Goal: Information Seeking & Learning: Check status

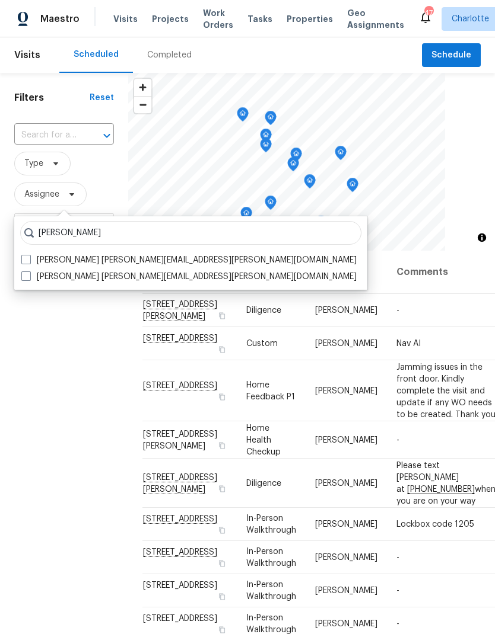
type input "[PERSON_NAME]"
click at [34, 259] on label "[PERSON_NAME] [PERSON_NAME][EMAIL_ADDRESS][PERSON_NAME][DOMAIN_NAME]" at bounding box center [188, 260] width 335 height 12
click at [29, 259] on input "[PERSON_NAME] [PERSON_NAME][EMAIL_ADDRESS][PERSON_NAME][DOMAIN_NAME]" at bounding box center [25, 258] width 8 height 8
checkbox input "true"
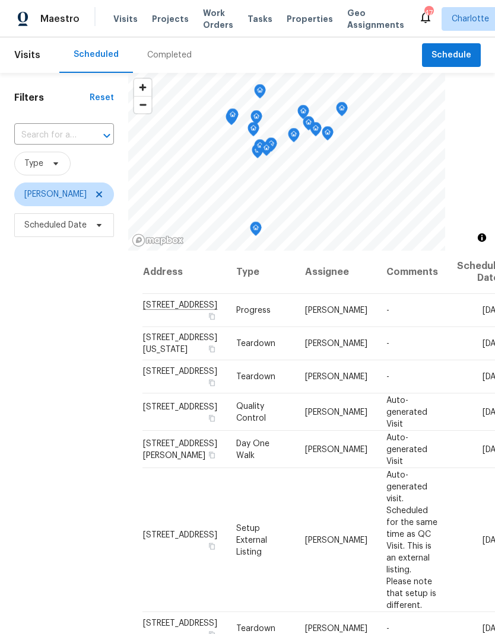
click at [35, 341] on div "Filters Reset ​ Type Matthew Barnhart Scheduled Date" at bounding box center [64, 415] width 128 height 685
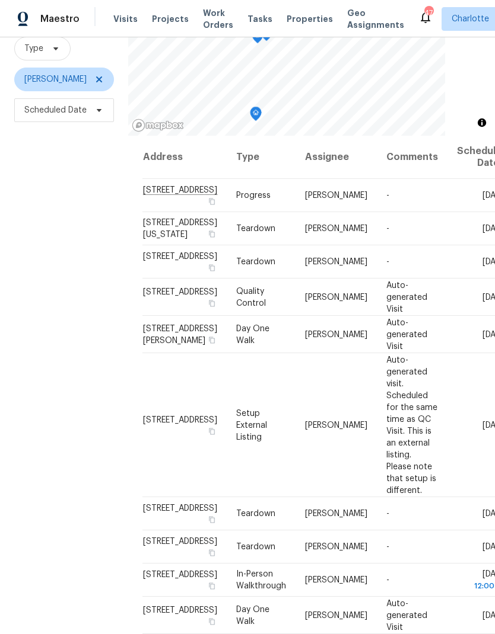
scroll to position [114, 0]
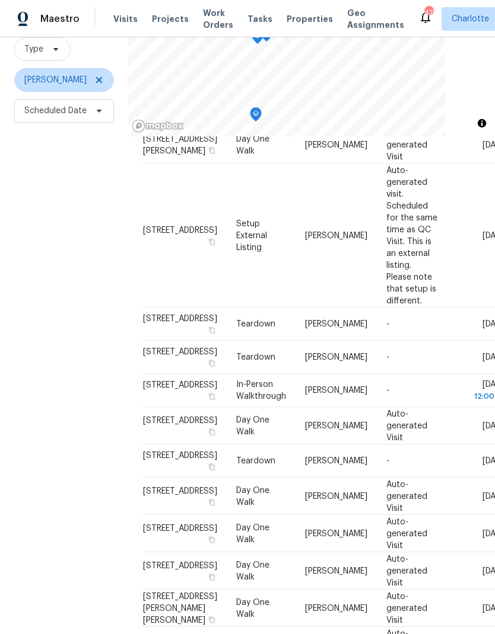
click at [55, 262] on div "Filters Reset ​ Type Matthew Barnhart Scheduled Date" at bounding box center [64, 300] width 128 height 685
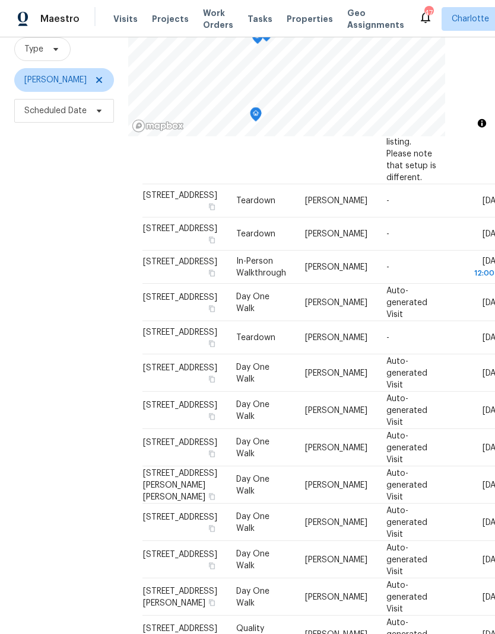
scroll to position [353, 0]
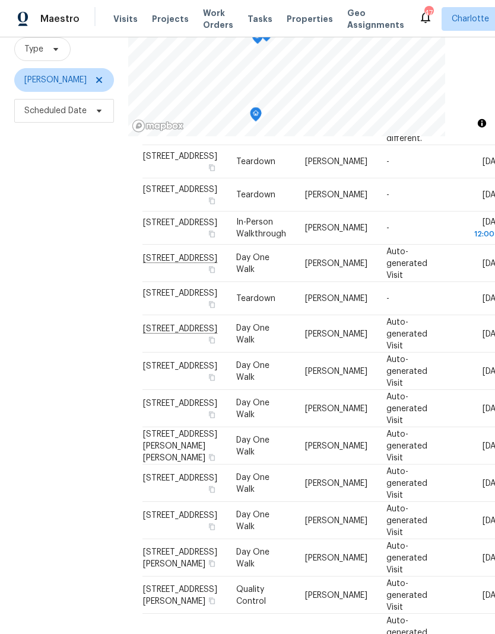
click at [53, 250] on div "Filters Reset ​ Type Matthew Barnhart Scheduled Date" at bounding box center [64, 300] width 128 height 685
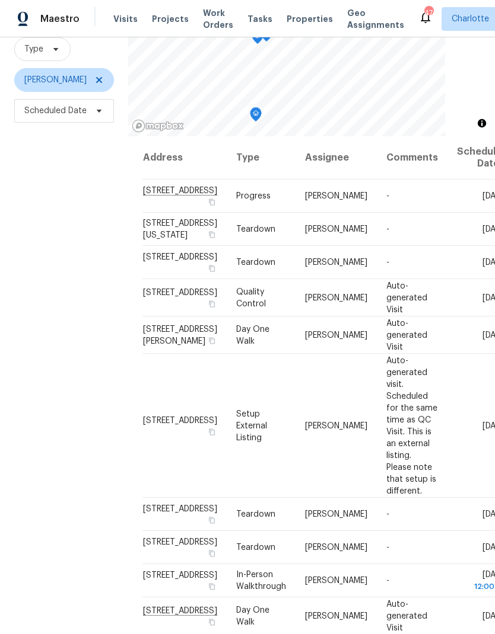
scroll to position [0, 0]
click at [104, 85] on icon at bounding box center [98, 79] width 9 height 9
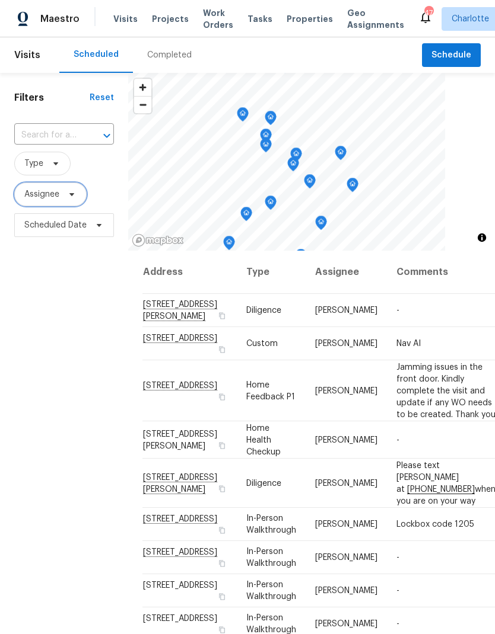
click at [75, 198] on icon at bounding box center [71, 194] width 9 height 9
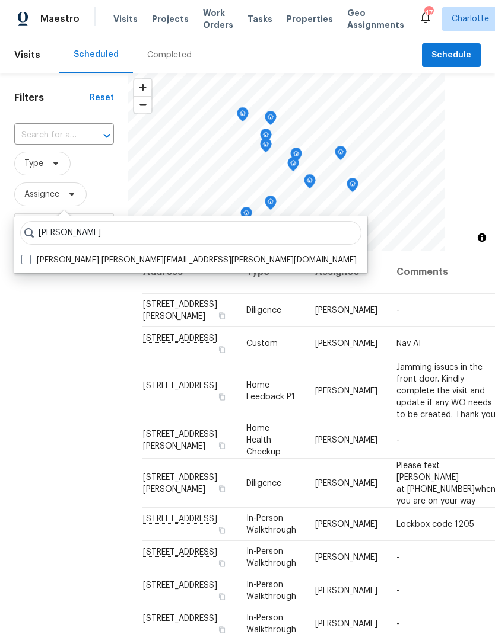
type input "Jason bouque"
click at [32, 262] on label "Jason Bouque jason.bouque@opendoor.com" at bounding box center [188, 260] width 335 height 12
click at [29, 262] on input "Jason Bouque jason.bouque@opendoor.com" at bounding box center [25, 258] width 8 height 8
checkbox input "true"
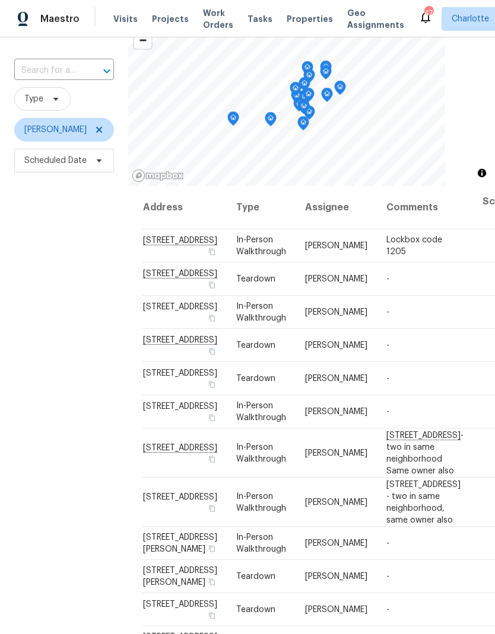
scroll to position [60, 0]
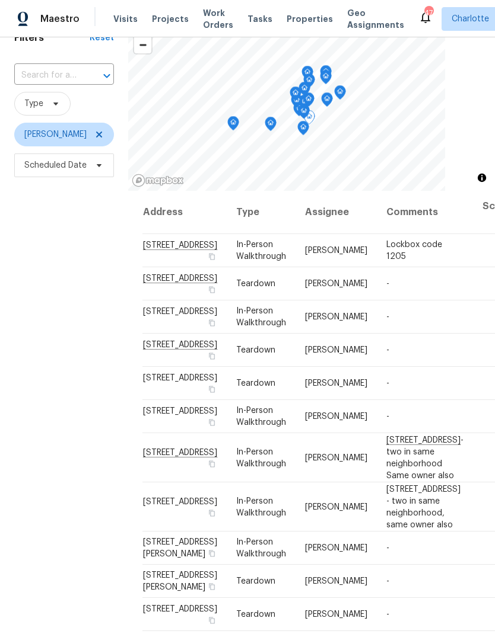
click at [63, 259] on div "Filters Reset ​ Type Jason Bouque Scheduled Date" at bounding box center [64, 355] width 128 height 685
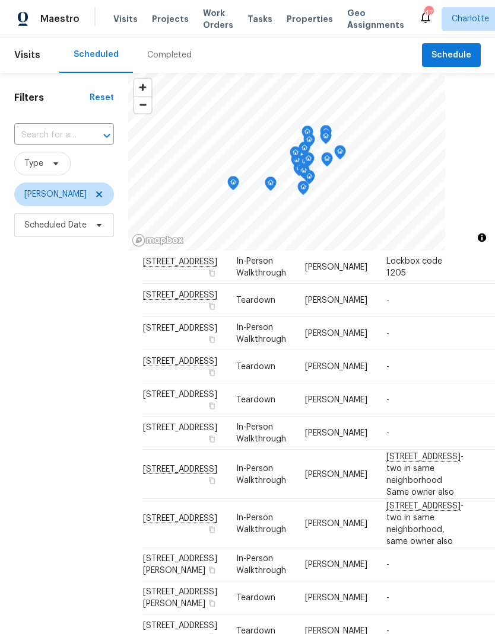
scroll to position [0, 0]
click at [94, 190] on icon at bounding box center [98, 194] width 9 height 9
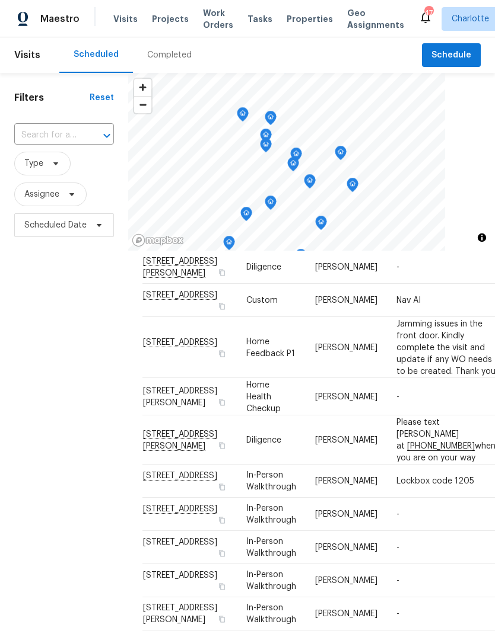
click at [47, 305] on div "Filters Reset ​ Type Assignee Scheduled Date" at bounding box center [64, 415] width 128 height 685
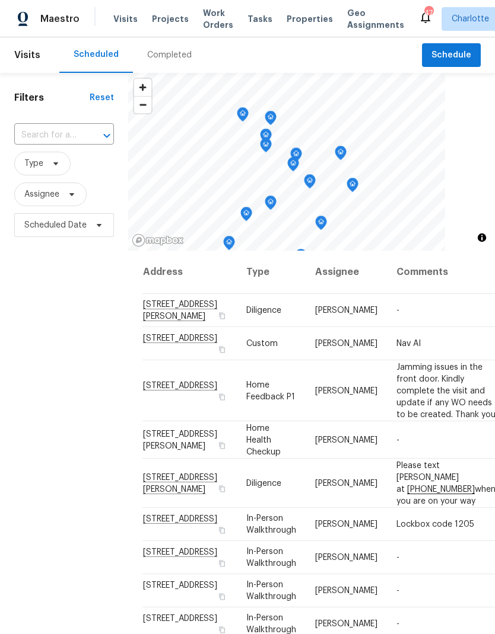
click at [73, 305] on div "Filters Reset ​ Type Assignee Scheduled Date" at bounding box center [64, 415] width 128 height 685
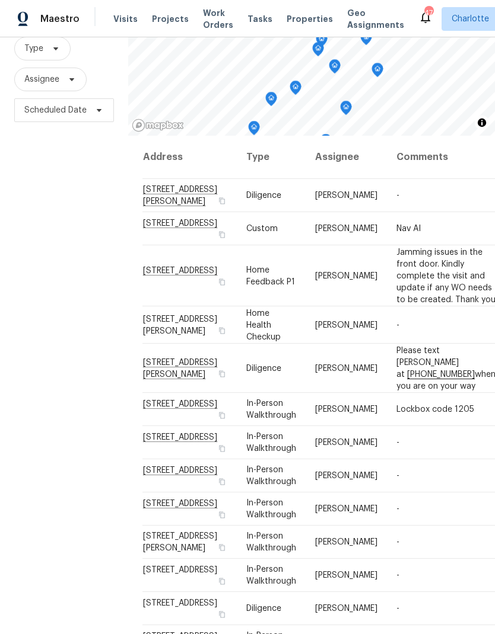
scroll to position [114, 0]
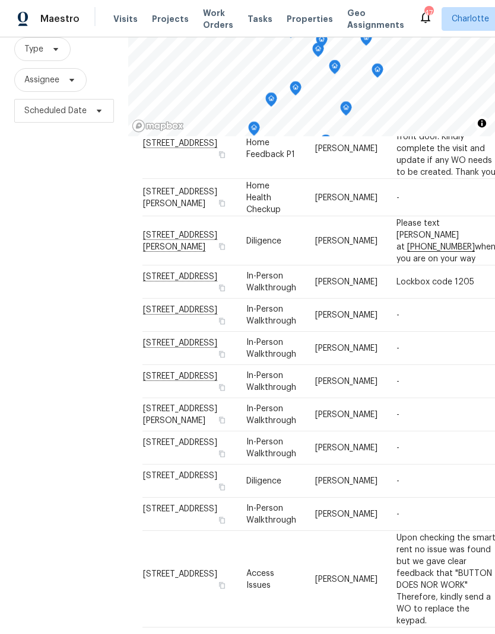
click at [76, 235] on div "Filters Reset ​ Type Assignee Scheduled Date" at bounding box center [64, 300] width 128 height 685
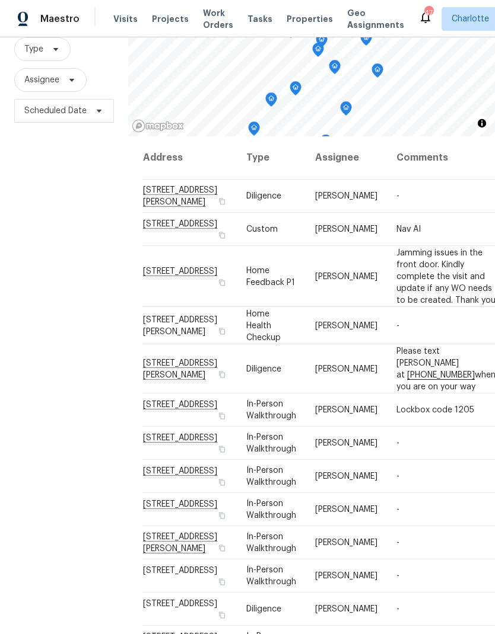
click at [75, 250] on div "Filters Reset ​ Type Assignee Scheduled Date" at bounding box center [64, 300] width 128 height 685
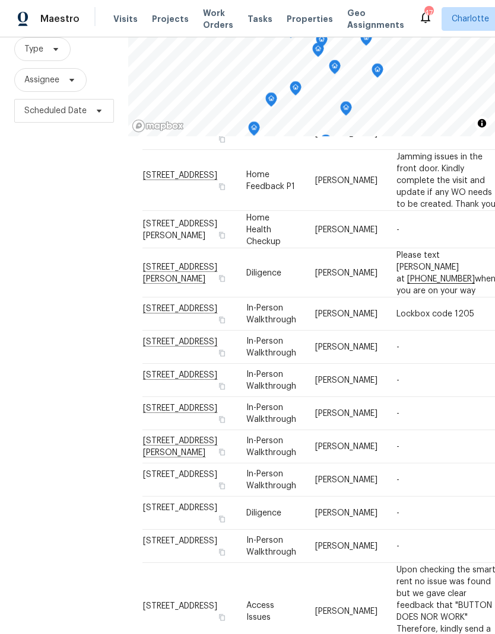
click at [79, 272] on div "Filters Reset ​ Type Assignee Scheduled Date" at bounding box center [64, 300] width 128 height 685
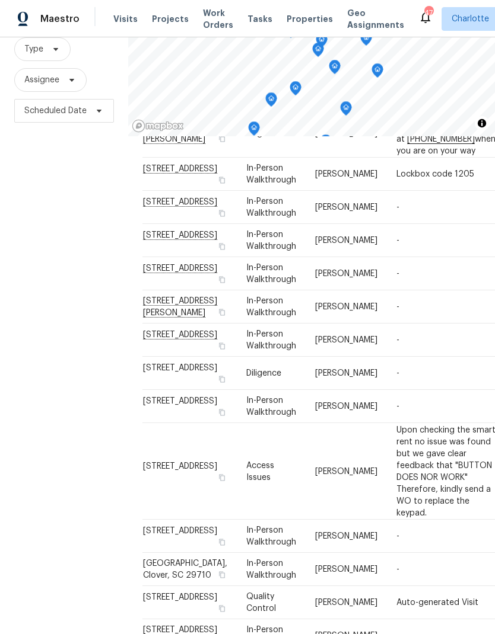
scroll to position [243, 0]
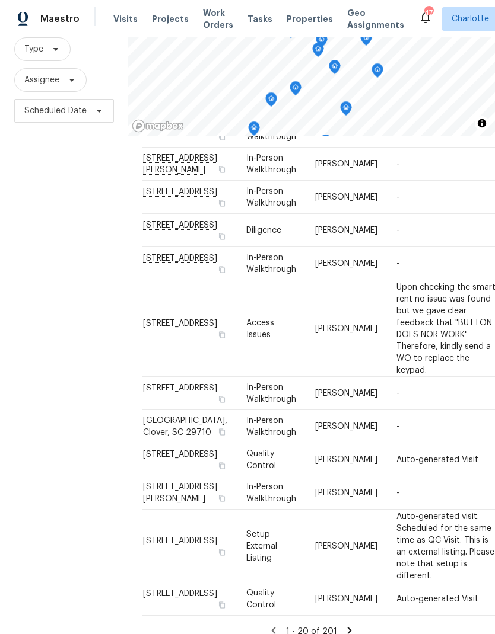
click at [82, 229] on div "Filters Reset ​ Type Assignee Scheduled Date" at bounding box center [64, 300] width 128 height 685
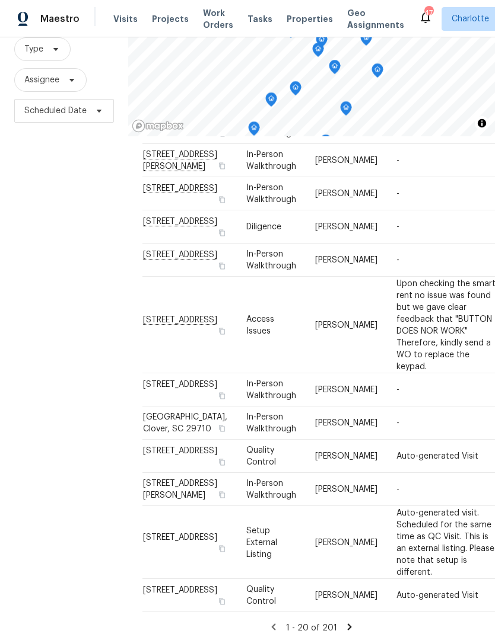
scroll to position [532, 0]
click at [52, 200] on div "Filters Reset ​ Type Assignee Scheduled Date" at bounding box center [64, 300] width 128 height 685
click at [47, 180] on div "Filters Reset ​ Type Assignee Scheduled Date" at bounding box center [64, 300] width 128 height 685
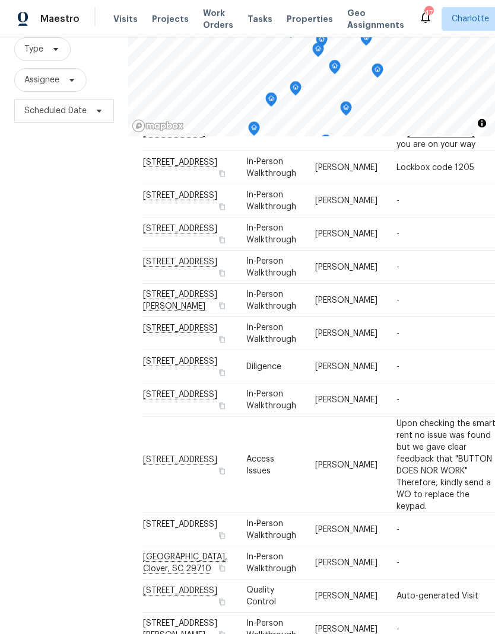
scroll to position [240, 0]
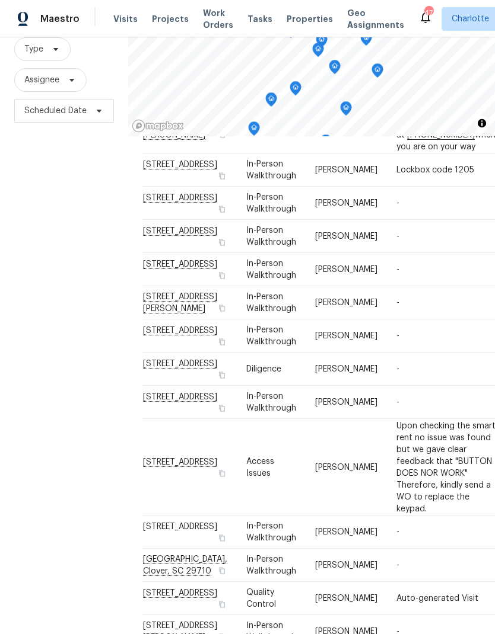
click at [58, 192] on div "Filters Reset ​ Type Assignee Scheduled Date" at bounding box center [64, 300] width 128 height 685
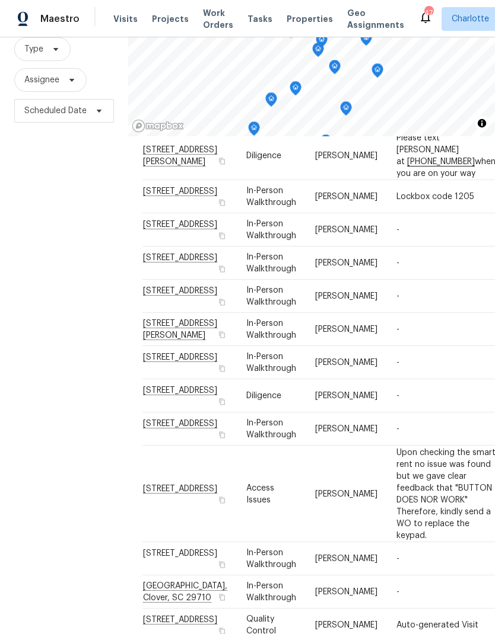
scroll to position [199, 0]
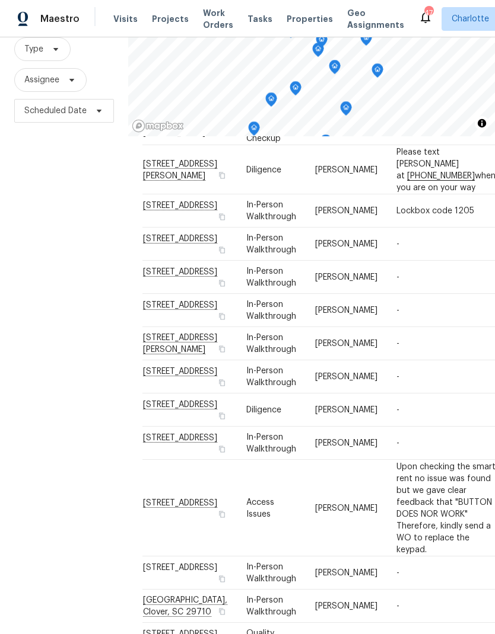
click at [63, 227] on div "Filters Reset ​ Type Assignee Scheduled Date" at bounding box center [64, 300] width 128 height 685
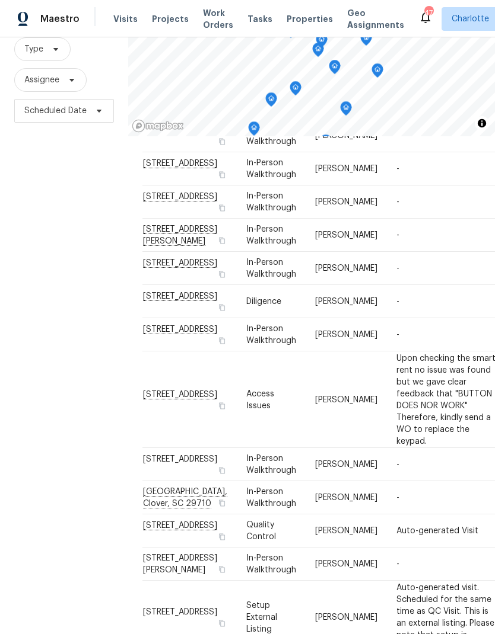
click at [68, 240] on div "Filters Reset ​ Type Assignee Scheduled Date" at bounding box center [64, 300] width 128 height 685
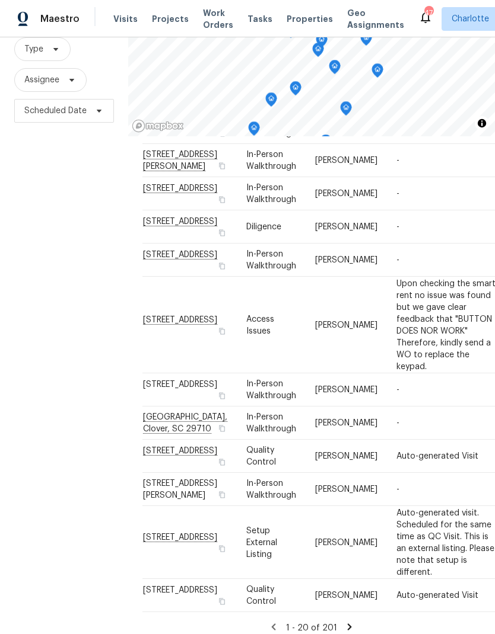
scroll to position [677, 0]
click at [58, 252] on div "Filters Reset ​ Type Assignee Scheduled Date" at bounding box center [64, 300] width 128 height 685
click at [60, 254] on div "Filters Reset ​ Type Assignee Scheduled Date" at bounding box center [64, 300] width 128 height 685
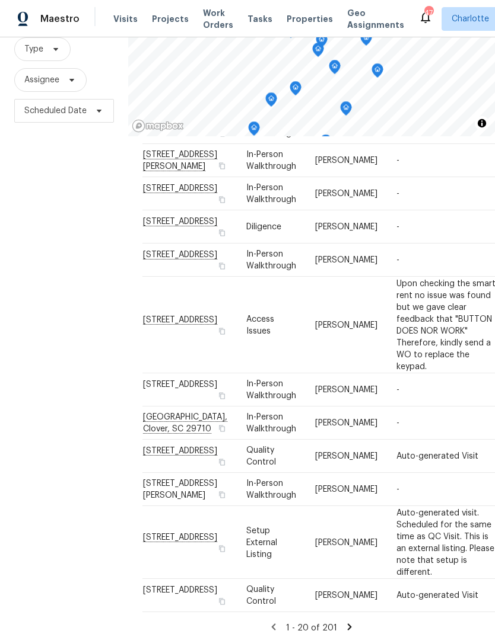
click at [344, 622] on icon at bounding box center [349, 627] width 11 height 11
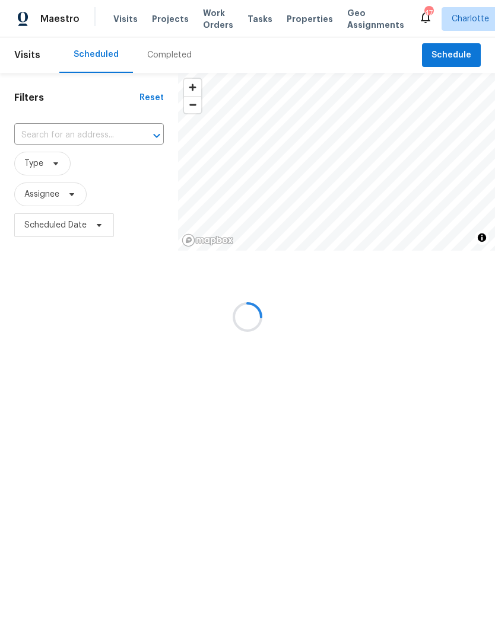
scroll to position [731, 0]
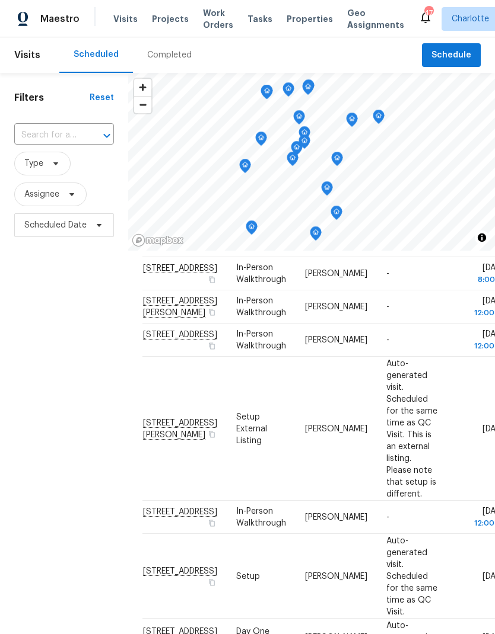
click at [44, 324] on div "Filters Reset ​ Type Assignee Scheduled Date" at bounding box center [64, 415] width 128 height 685
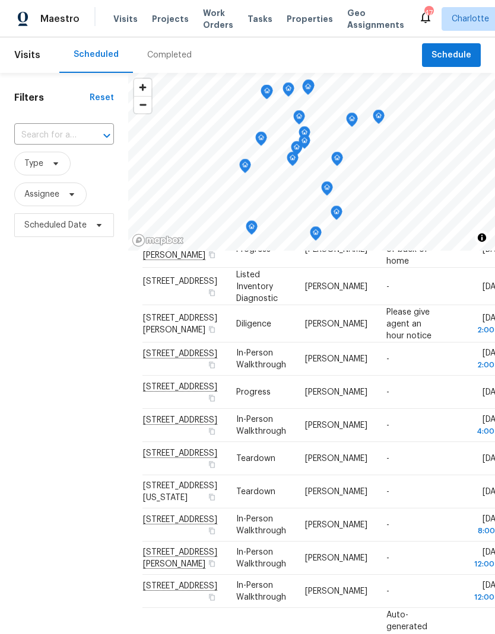
scroll to position [216, 0]
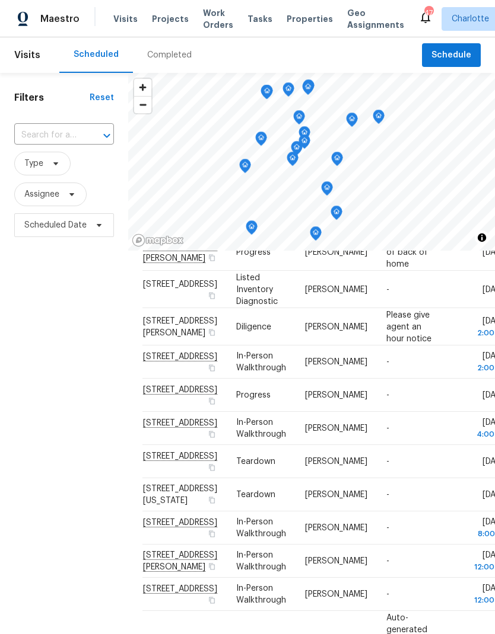
click at [22, 321] on div "Filters Reset ​ Type Assignee Scheduled Date" at bounding box center [64, 415] width 128 height 685
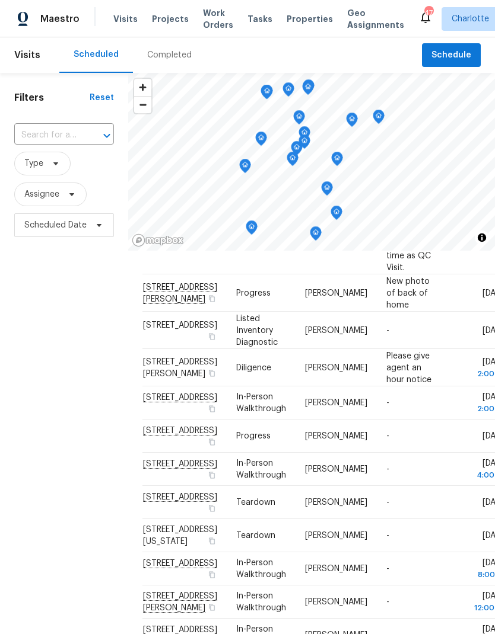
click at [22, 314] on div "Filters Reset ​ Type Assignee Scheduled Date" at bounding box center [64, 415] width 128 height 685
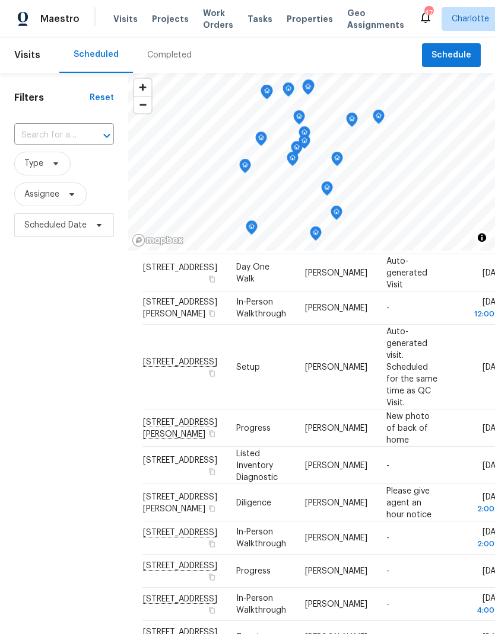
scroll to position [33, 0]
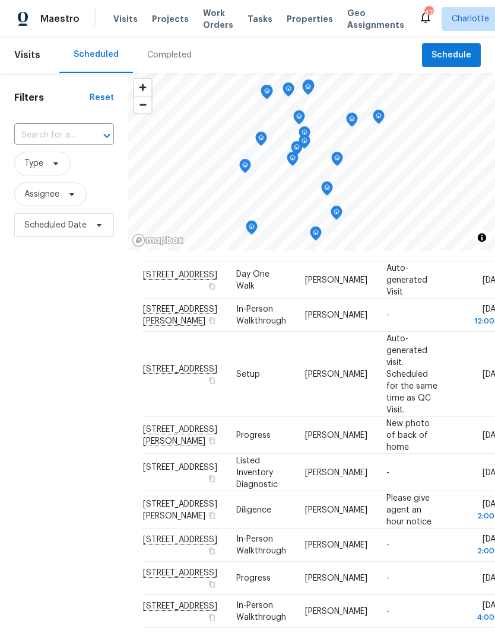
click at [30, 321] on div "Filters Reset ​ Type Assignee Scheduled Date" at bounding box center [64, 415] width 128 height 685
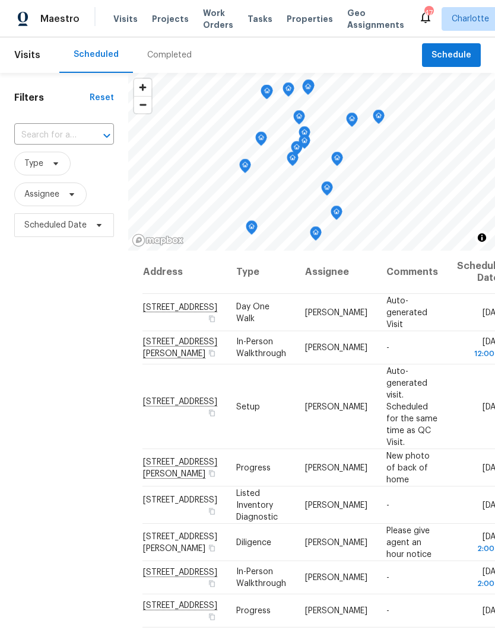
scroll to position [-1, 0]
click at [18, 343] on div "Filters Reset ​ Type Assignee Scheduled Date" at bounding box center [64, 415] width 128 height 685
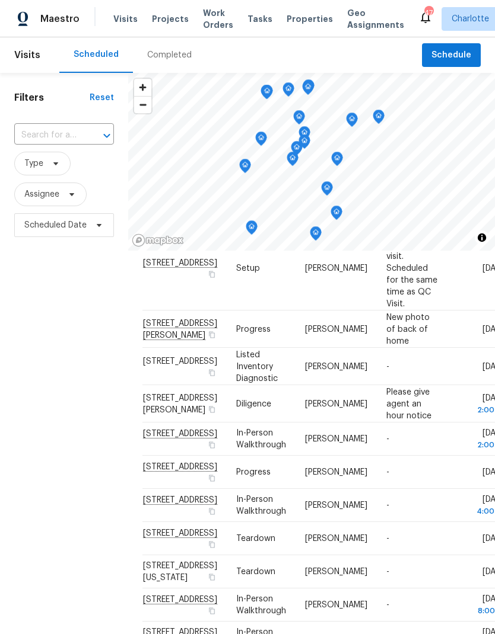
click at [25, 337] on div "Filters Reset ​ Type Assignee Scheduled Date" at bounding box center [64, 415] width 128 height 685
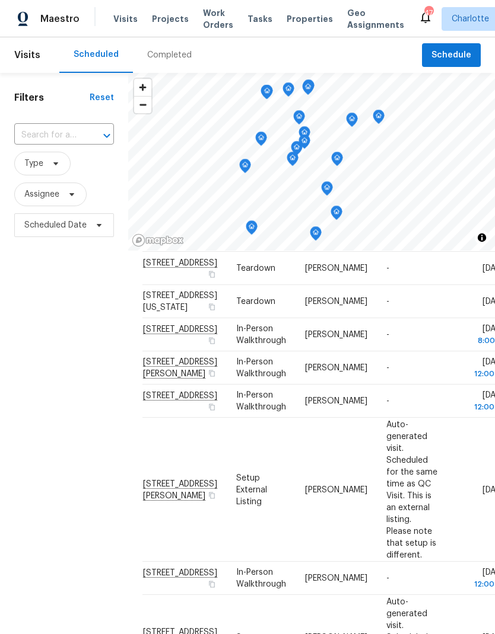
click at [28, 333] on div "Filters Reset ​ Type Assignee Scheduled Date" at bounding box center [64, 415] width 128 height 685
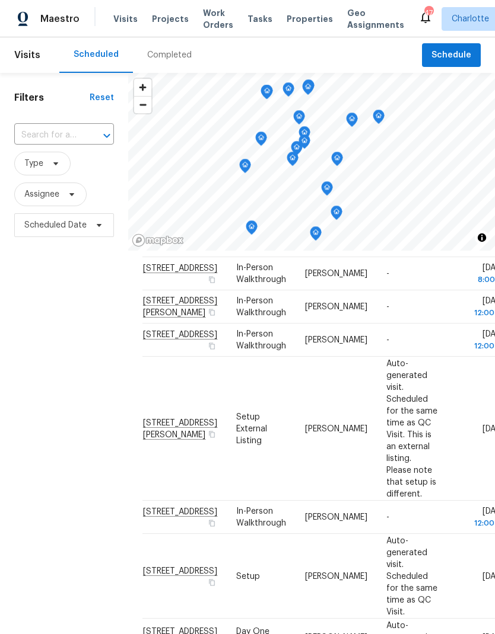
click at [30, 333] on div "Filters Reset ​ Type Assignee Scheduled Date" at bounding box center [64, 415] width 128 height 685
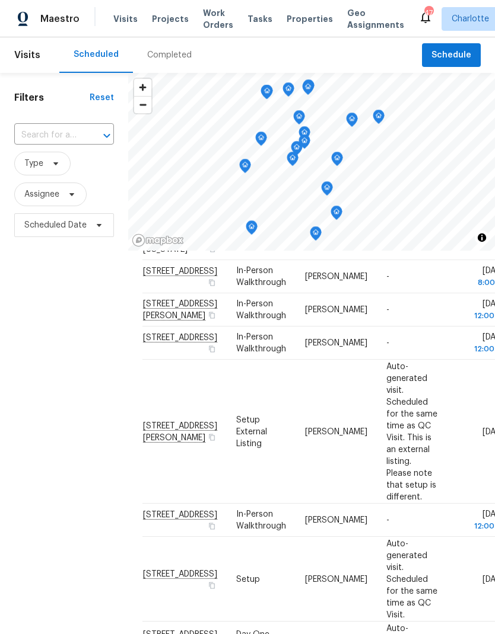
scroll to position [468, 0]
click at [18, 345] on div "Filters Reset ​ Type Assignee Scheduled Date" at bounding box center [64, 415] width 128 height 685
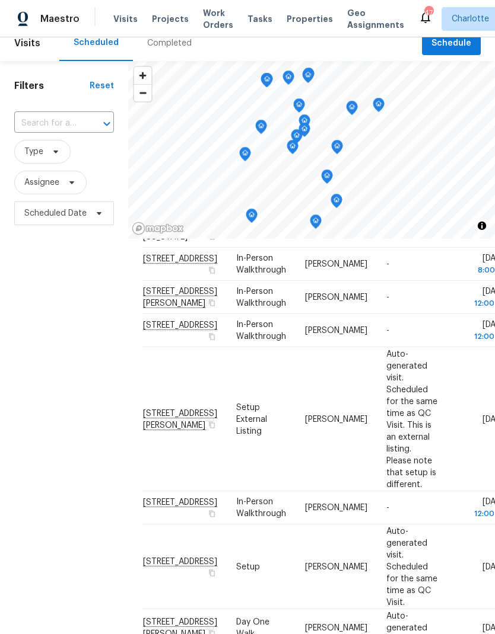
scroll to position [25, 0]
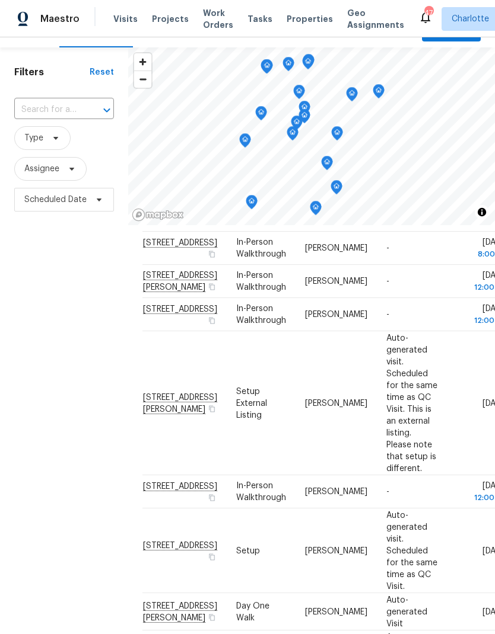
click at [34, 334] on div "Filters Reset ​ Type Assignee Scheduled Date" at bounding box center [64, 389] width 128 height 685
click at [34, 329] on div "Filters Reset ​ Type Assignee Scheduled Date" at bounding box center [64, 389] width 128 height 685
click at [62, 273] on div "Filters Reset ​ Type Assignee Scheduled Date" at bounding box center [64, 389] width 128 height 685
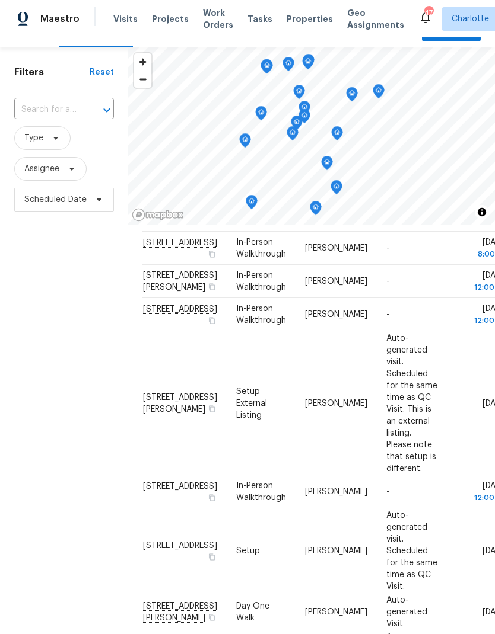
click at [63, 275] on div "Filters Reset ​ Type Assignee Scheduled Date" at bounding box center [64, 389] width 128 height 685
click at [68, 280] on div "Filters Reset ​ Type Assignee Scheduled Date" at bounding box center [64, 389] width 128 height 685
click at [53, 261] on div "Filters Reset ​ Type Assignee Scheduled Date" at bounding box center [64, 389] width 128 height 685
click at [59, 272] on div "Filters Reset ​ Type Assignee Scheduled Date" at bounding box center [64, 389] width 128 height 685
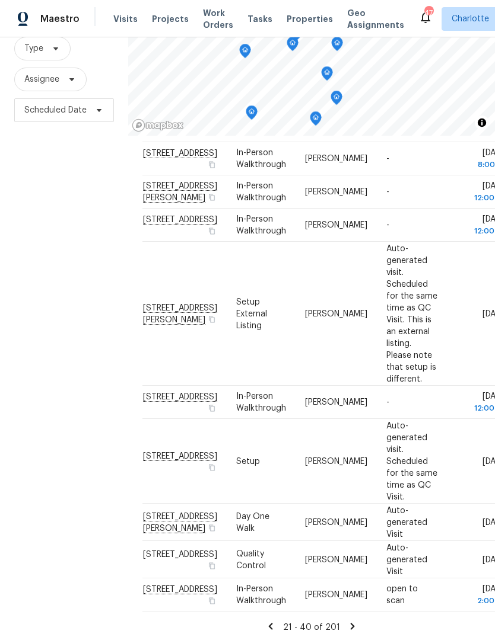
scroll to position [114, 0]
click at [66, 290] on div "Filters Reset ​ Type Assignee Scheduled Date" at bounding box center [64, 300] width 128 height 685
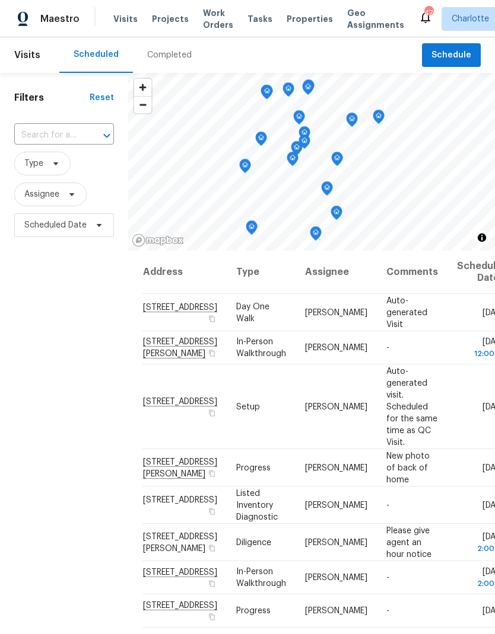
scroll to position [0, 0]
click at [451, 17] on span "Charlotte" at bounding box center [469, 19] width 37 height 12
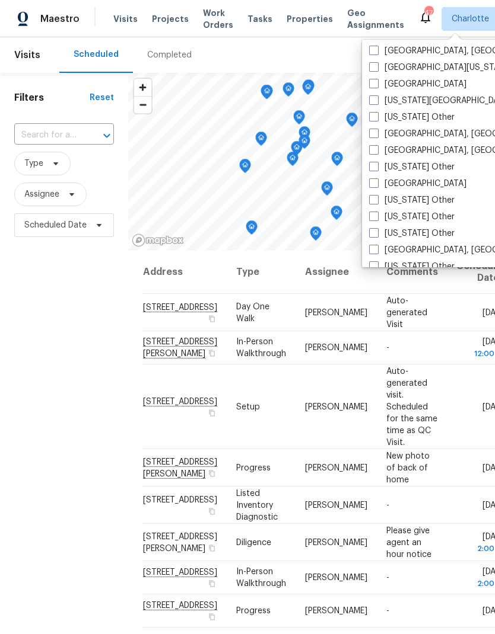
scroll to position [492, 0]
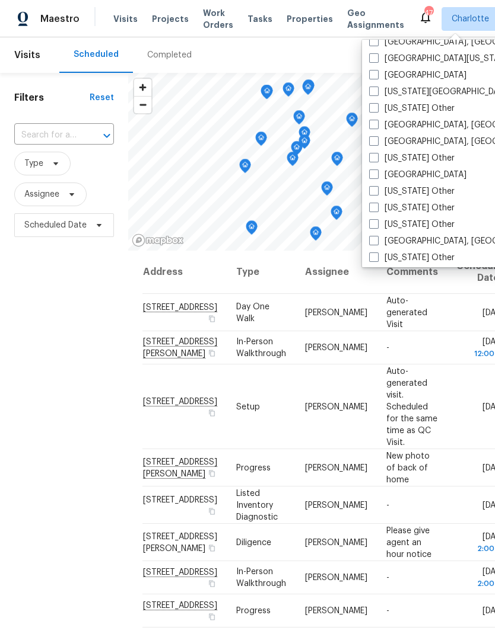
click at [378, 123] on span at bounding box center [373, 124] width 9 height 9
click at [377, 123] on input "Greensboro, NC" at bounding box center [373, 123] width 8 height 8
checkbox input "true"
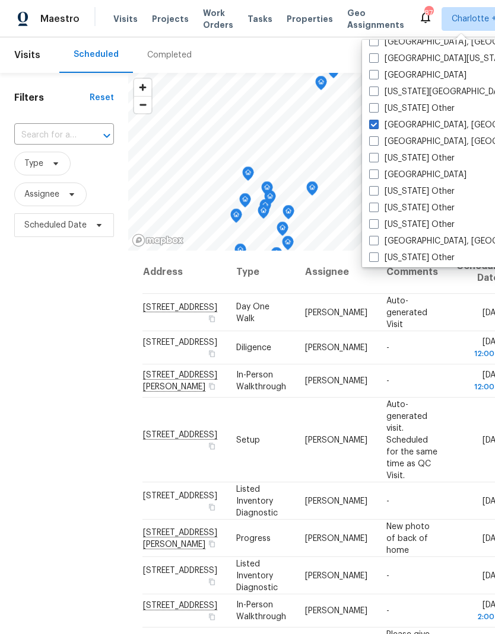
click at [53, 323] on div "Filters Reset ​ Type Assignee Scheduled Date" at bounding box center [64, 415] width 128 height 685
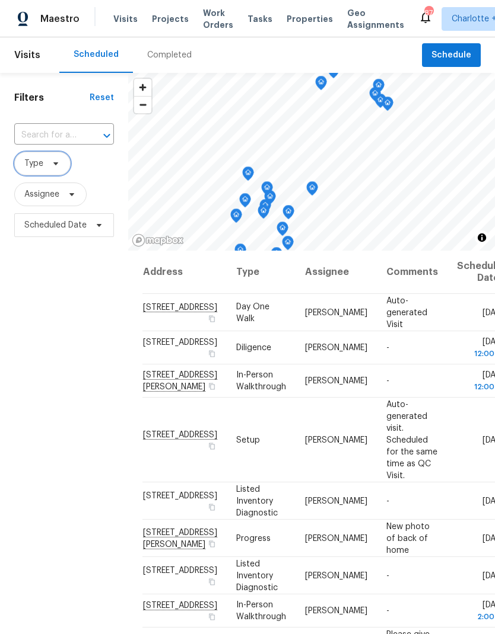
click at [41, 170] on span "Type" at bounding box center [33, 164] width 19 height 12
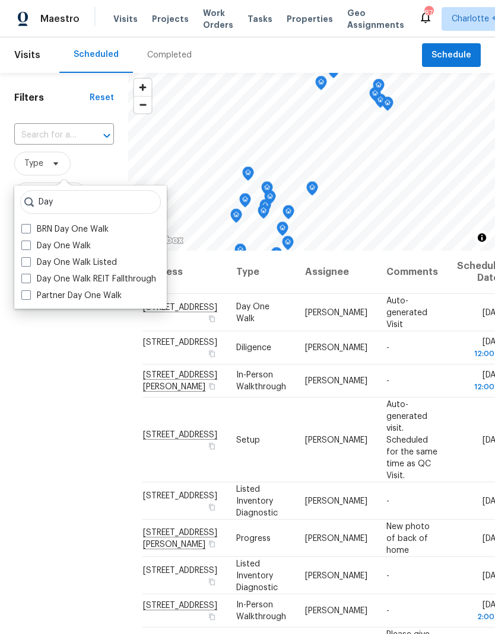
type input "Day"
click at [31, 250] on label "Day One Walk" at bounding box center [55, 246] width 69 height 12
click at [29, 248] on input "Day One Walk" at bounding box center [25, 244] width 8 height 8
checkbox input "true"
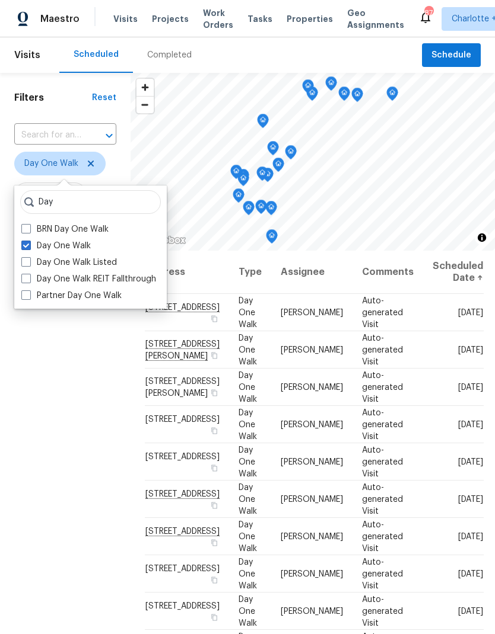
click at [42, 372] on div "Filters Reset ​ Day One Walk Assignee Scheduled Date" at bounding box center [65, 415] width 130 height 685
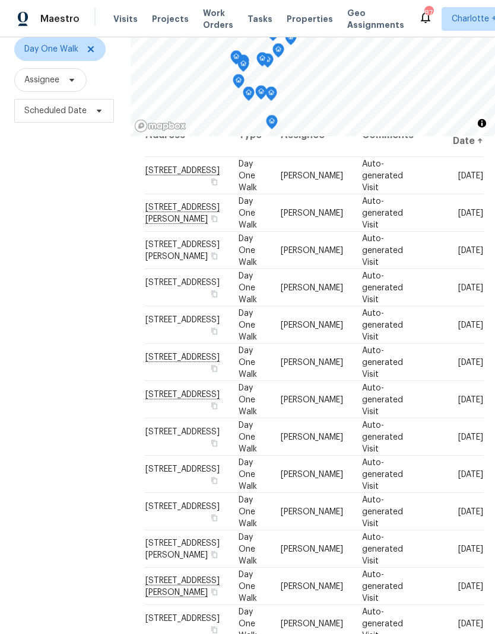
scroll to position [53, 0]
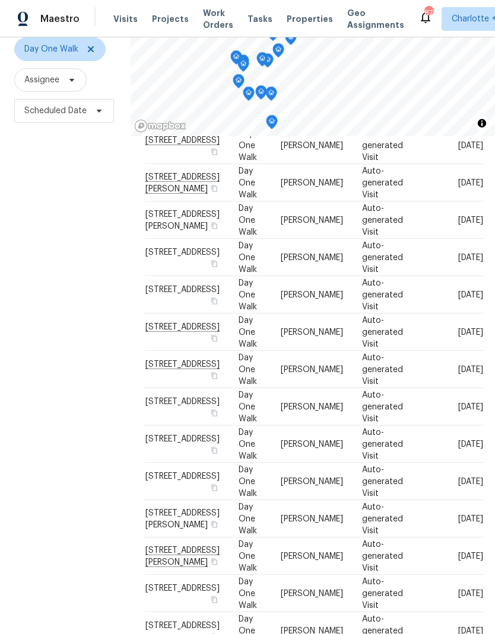
click at [49, 296] on div "Filters Reset ​ Day One Walk Assignee Scheduled Date" at bounding box center [65, 300] width 130 height 685
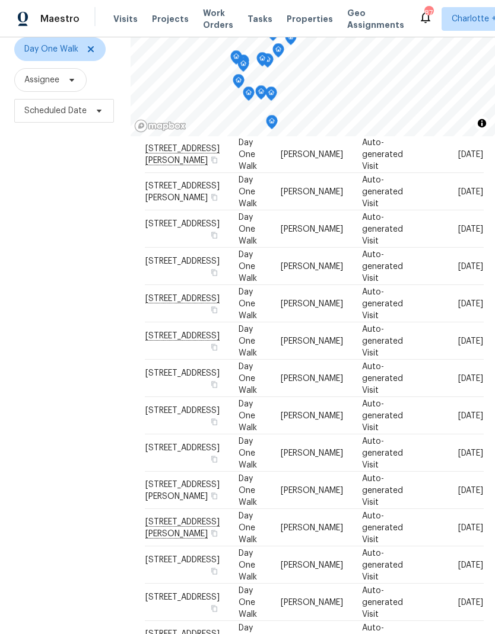
scroll to position [94, 0]
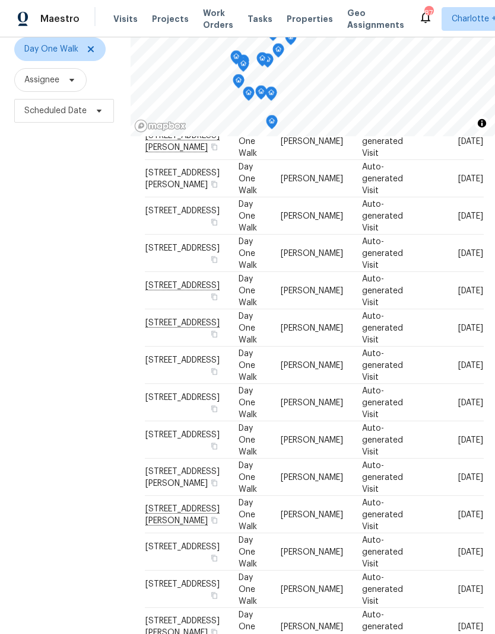
click at [53, 311] on div "Filters Reset ​ Day One Walk Assignee Scheduled Date" at bounding box center [65, 300] width 130 height 685
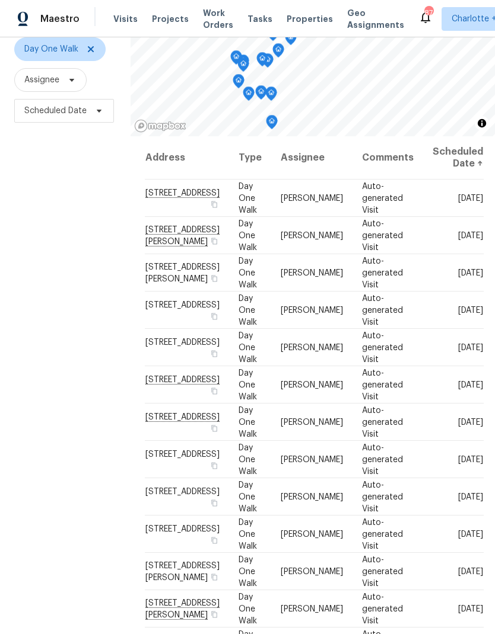
scroll to position [0, 0]
click at [31, 323] on div "Filters Reset ​ Day One Walk Assignee Scheduled Date" at bounding box center [65, 300] width 130 height 685
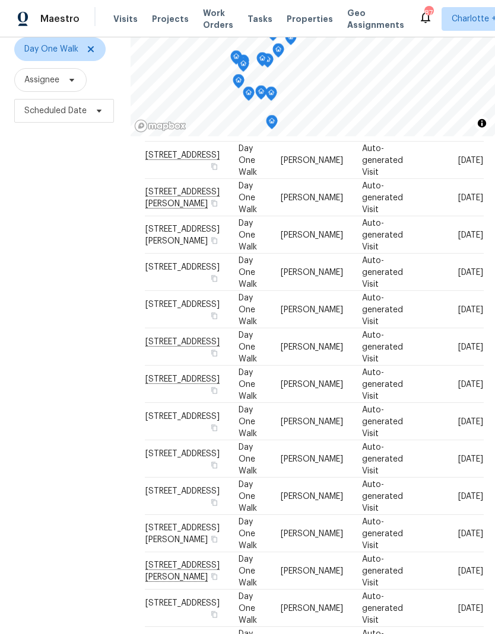
scroll to position [43, 0]
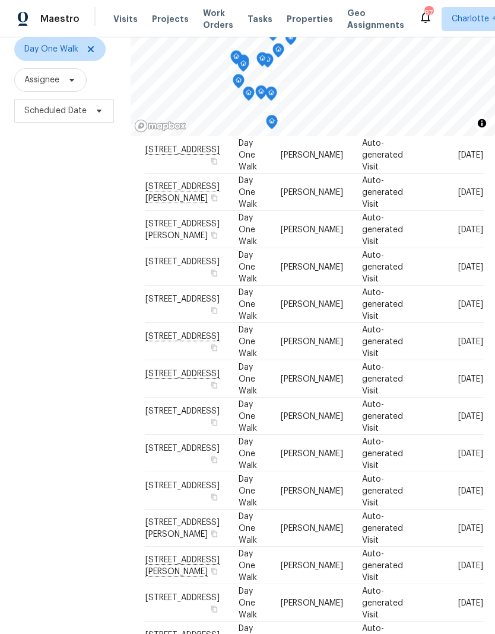
click at [40, 340] on div "Filters Reset ​ Day One Walk Assignee Scheduled Date" at bounding box center [65, 300] width 130 height 685
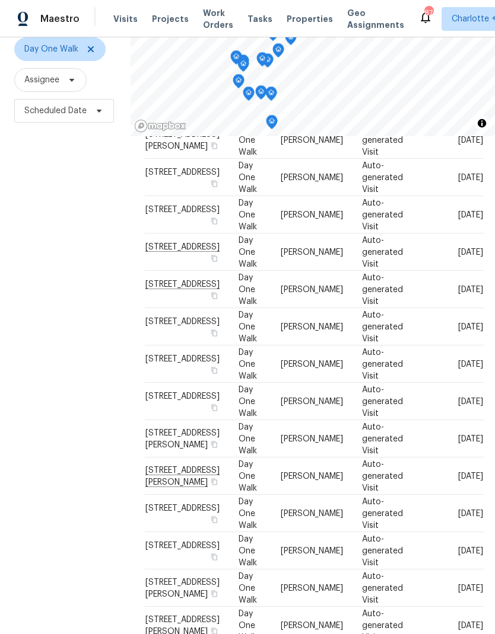
click at [43, 341] on div "Filters Reset ​ Day One Walk Assignee Scheduled Date" at bounding box center [65, 300] width 130 height 685
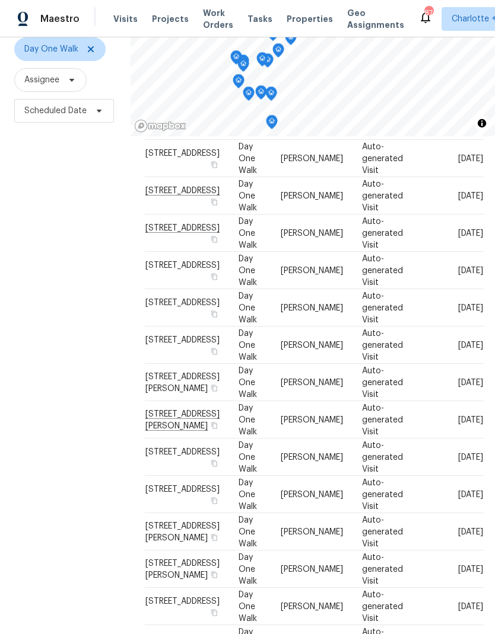
scroll to position [193, 0]
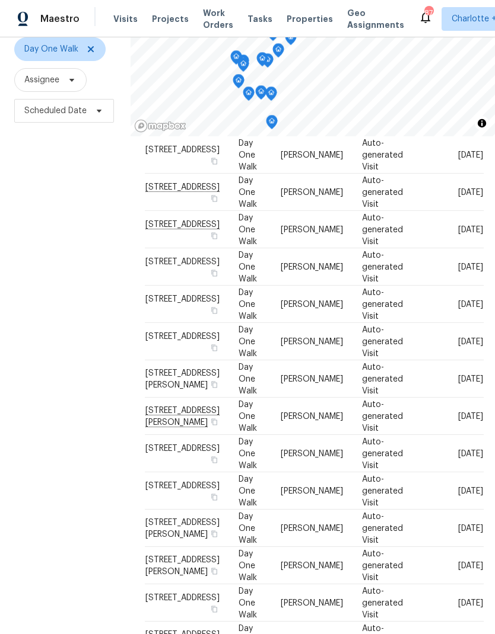
click at [50, 353] on div "Filters Reset ​ Day One Walk Assignee Scheduled Date" at bounding box center [65, 300] width 130 height 685
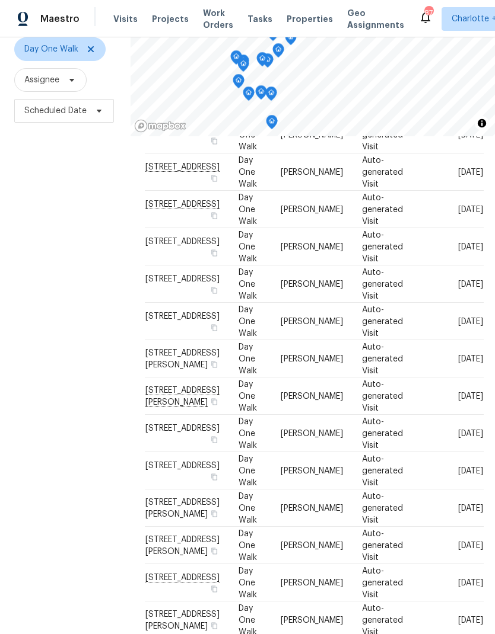
scroll to position [219, 0]
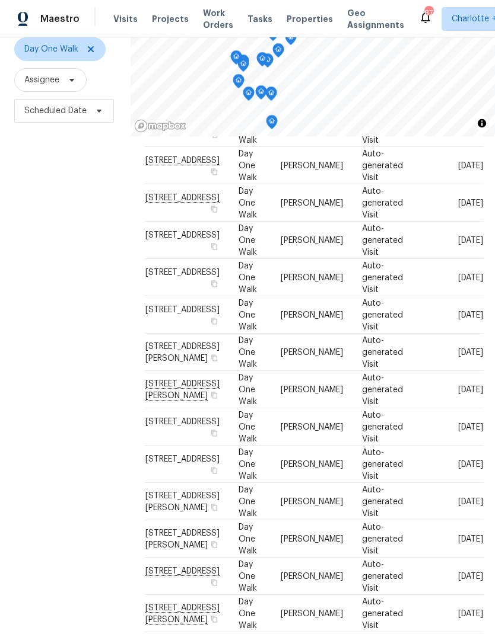
click at [52, 356] on div "Filters Reset ​ Day One Walk Assignee Scheduled Date" at bounding box center [65, 300] width 130 height 685
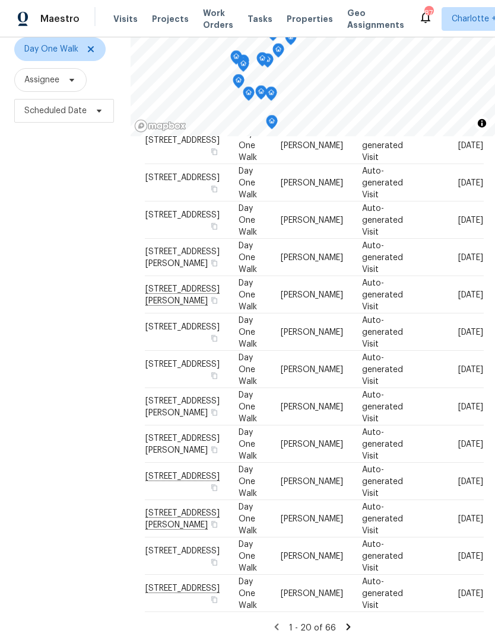
scroll to position [47, 0]
click at [346, 624] on icon at bounding box center [348, 627] width 4 height 7
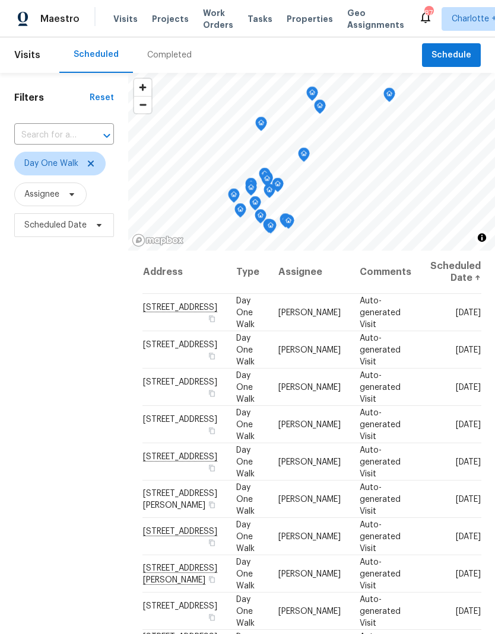
scroll to position [0, 0]
click at [43, 395] on div "Filters Reset ​ Day One Walk Assignee Scheduled Date" at bounding box center [64, 415] width 128 height 685
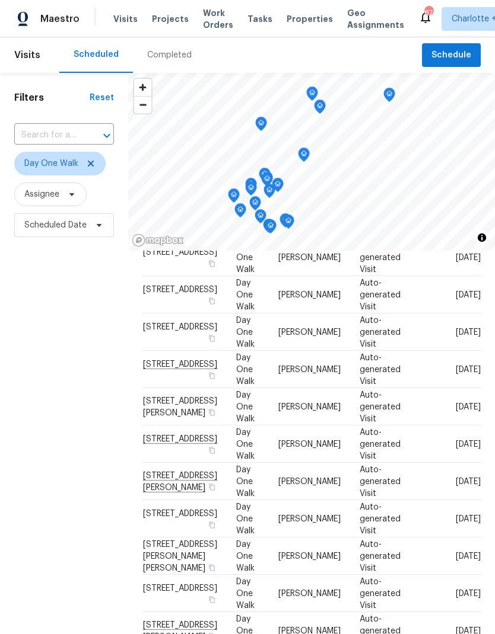
scroll to position [115, 0]
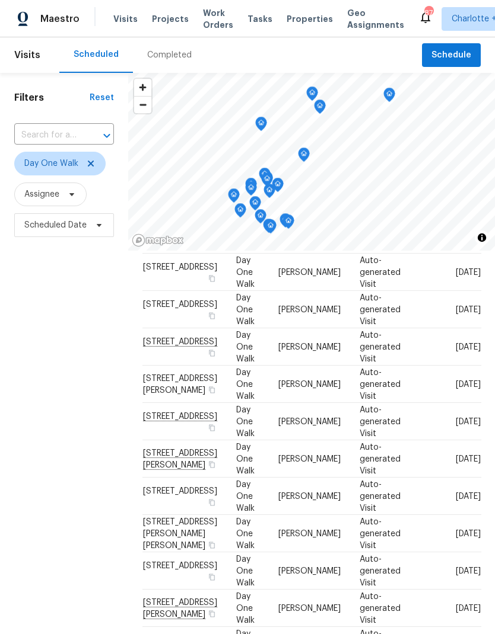
click at [44, 447] on div "Filters Reset ​ Day One Walk Assignee Scheduled Date" at bounding box center [64, 415] width 128 height 685
click at [451, 21] on span "Charlotte + 1" at bounding box center [476, 19] width 50 height 12
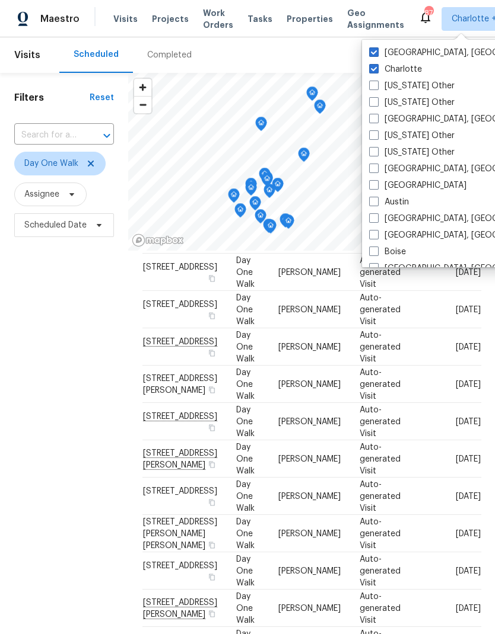
click at [374, 72] on span at bounding box center [373, 68] width 9 height 9
click at [374, 71] on input "Charlotte" at bounding box center [373, 67] width 8 height 8
checkbox input "false"
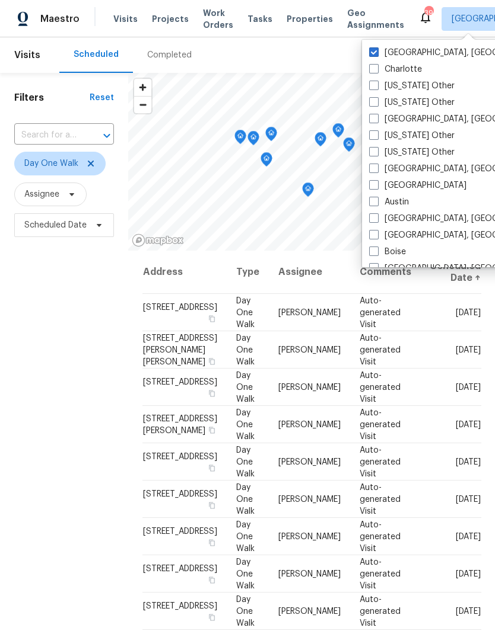
click at [58, 313] on div "Filters Reset ​ Day One Walk Assignee Scheduled Date" at bounding box center [64, 415] width 128 height 685
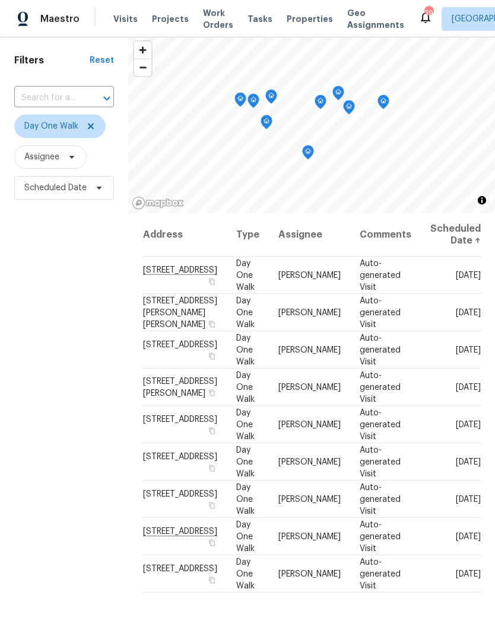
scroll to position [39, 0]
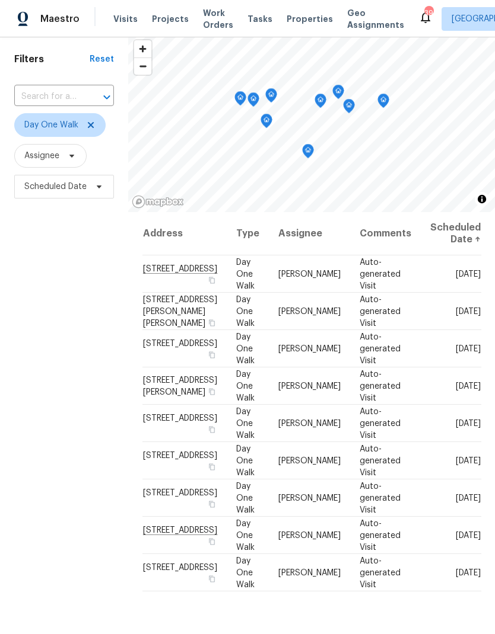
click at [38, 311] on div "Filters Reset ​ Day One Walk Assignee Scheduled Date" at bounding box center [64, 376] width 128 height 685
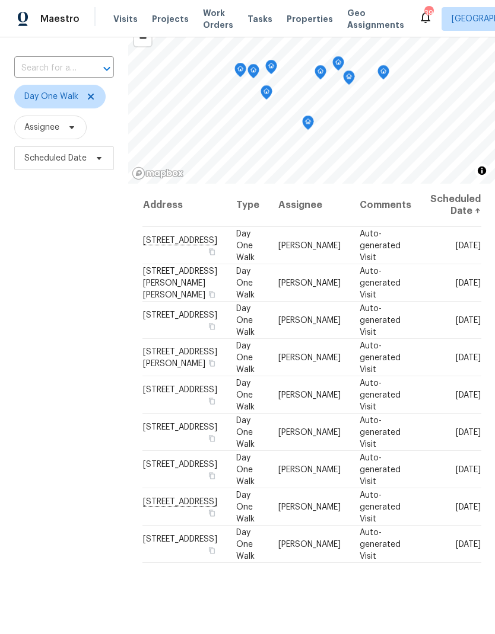
scroll to position [63, 0]
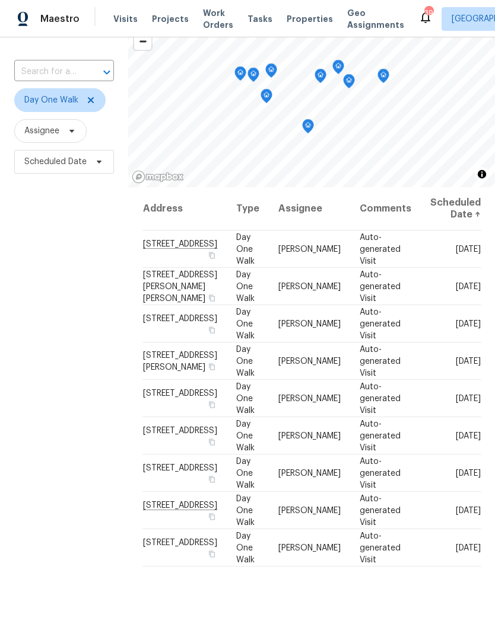
click at [21, 232] on div "Filters Reset ​ Day One Walk Assignee Scheduled Date" at bounding box center [64, 351] width 128 height 685
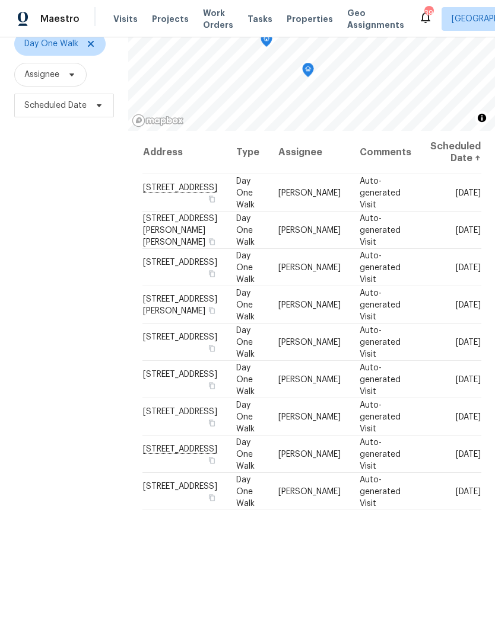
scroll to position [114, 0]
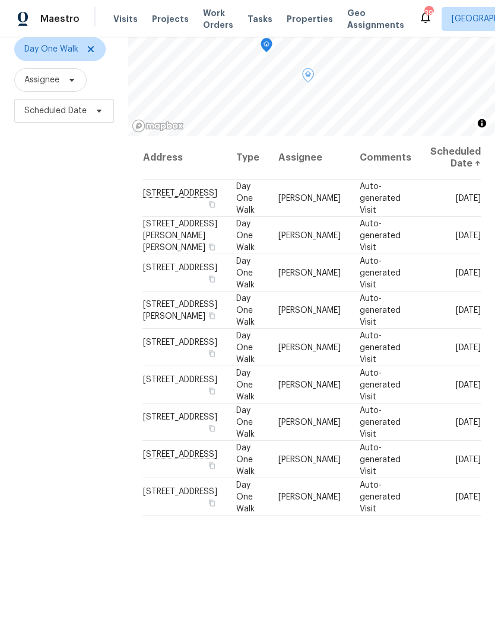
click at [12, 394] on div "Filters Reset ​ Day One Walk Assignee Scheduled Date" at bounding box center [64, 300] width 128 height 685
click at [52, 387] on div "Filters Reset ​ Day One Walk Assignee Scheduled Date" at bounding box center [64, 300] width 128 height 685
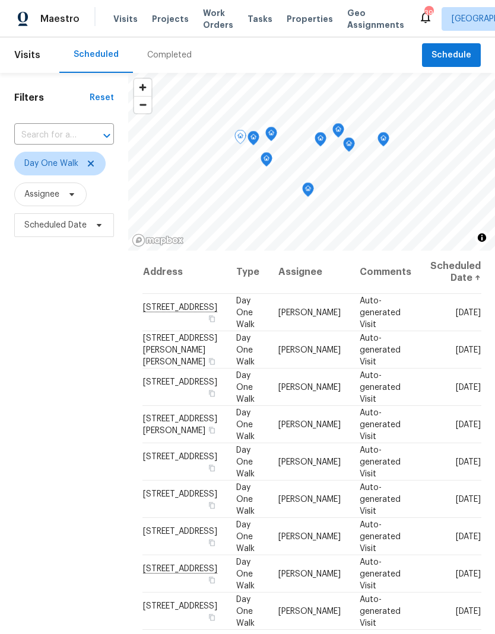
scroll to position [0, 0]
click at [51, 263] on div "Filters Reset ​ Day One Walk Assignee Scheduled Date" at bounding box center [64, 415] width 128 height 685
click at [61, 218] on div "Filters Reset ​ Day One Walk Assignee Scheduled Date" at bounding box center [64, 415] width 128 height 685
click at [88, 159] on icon at bounding box center [90, 163] width 9 height 9
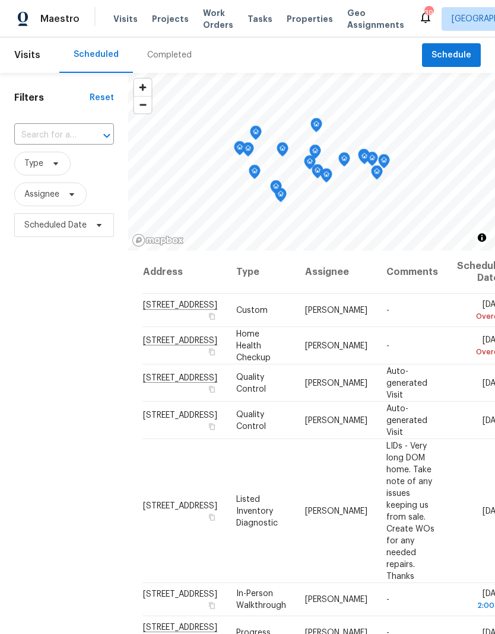
click at [39, 369] on div "Filters Reset ​ Type Assignee Scheduled Date" at bounding box center [64, 415] width 128 height 685
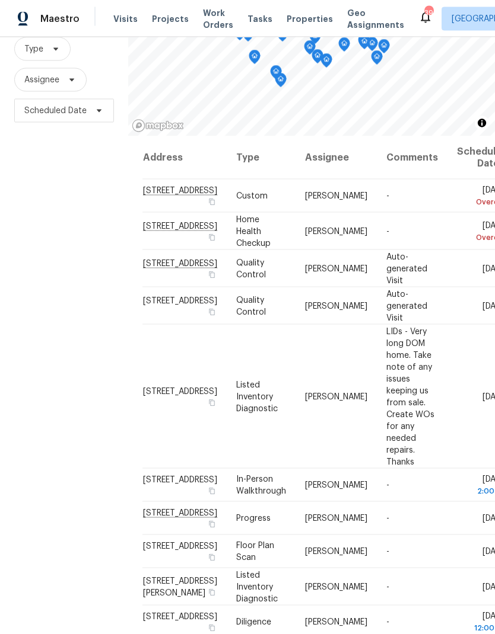
scroll to position [47, 0]
click at [73, 178] on div "Filters Reset ​ Type Assignee Scheduled Date" at bounding box center [64, 300] width 128 height 685
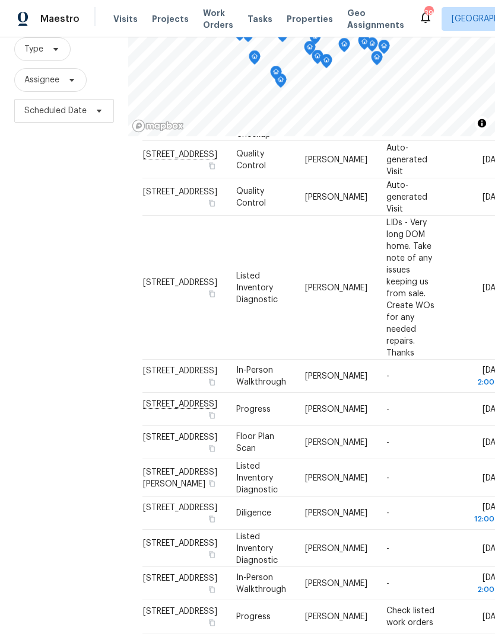
click at [71, 194] on div "Filters Reset ​ Type Assignee Scheduled Date" at bounding box center [64, 300] width 128 height 685
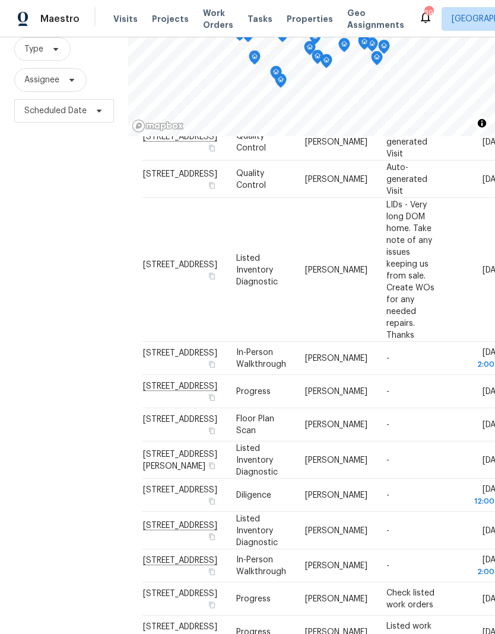
scroll to position [127, 0]
click at [156, 256] on td "4555 Old Town Dr, Winston Salem, NC 27106" at bounding box center [184, 269] width 84 height 144
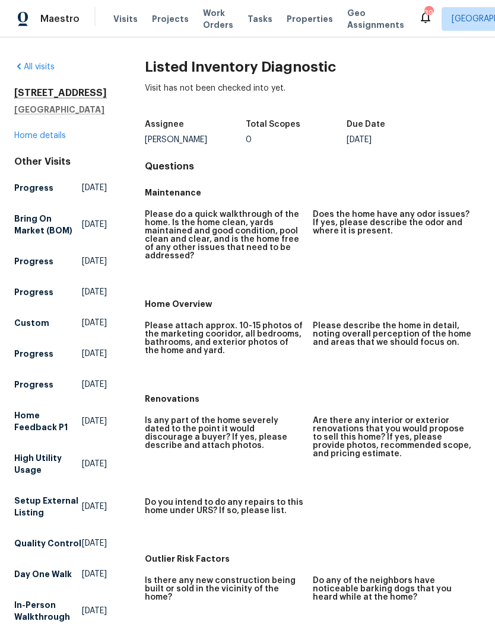
click at [40, 140] on link "Home details" at bounding box center [40, 136] width 52 height 8
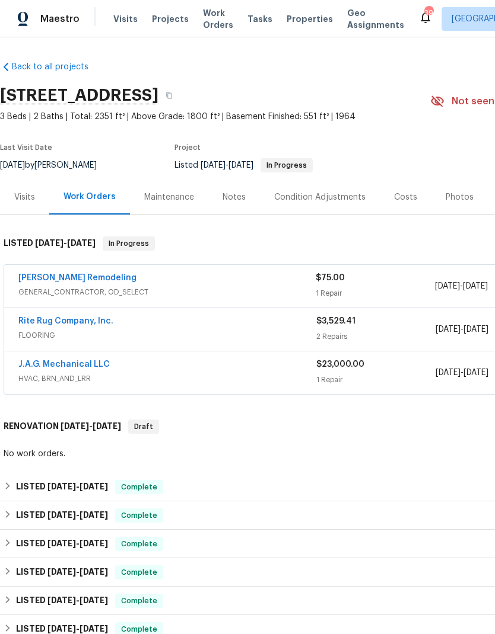
click at [246, 193] on div "Notes" at bounding box center [234, 197] width 52 height 35
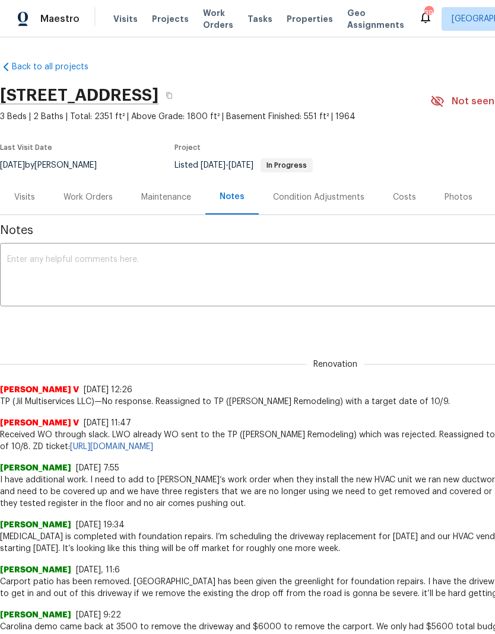
click at [66, 17] on span "Maestro" at bounding box center [59, 19] width 39 height 12
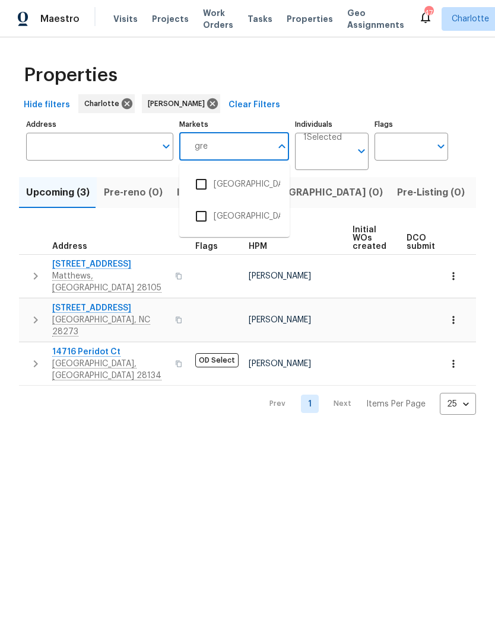
type input "gree"
click at [207, 183] on input "checkbox" at bounding box center [201, 184] width 25 height 25
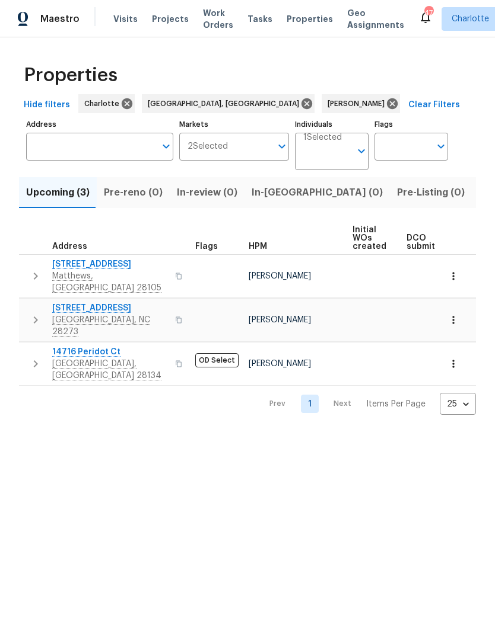
click at [390, 434] on html "Maestro Visits Projects Work Orders Tasks Properties Geo Assignments 47 Charlot…" at bounding box center [247, 217] width 495 height 434
click at [336, 165] on body "Maestro Visits Projects Work Orders Tasks Properties Geo Assignments 47 Charlot…" at bounding box center [247, 217] width 495 height 434
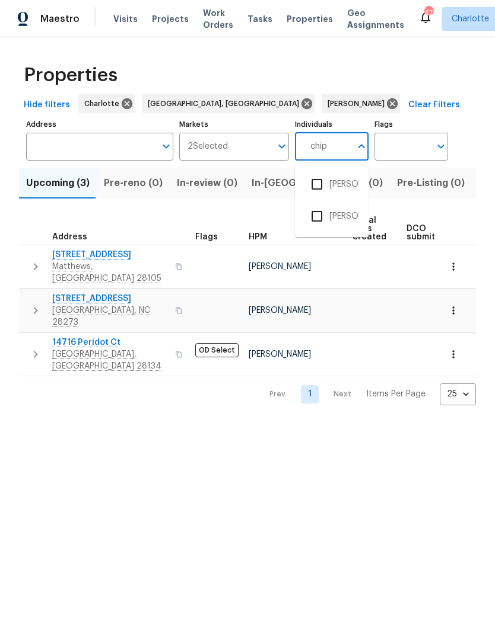
type input "Chip"
click at [316, 188] on input "checkbox" at bounding box center [316, 184] width 25 height 25
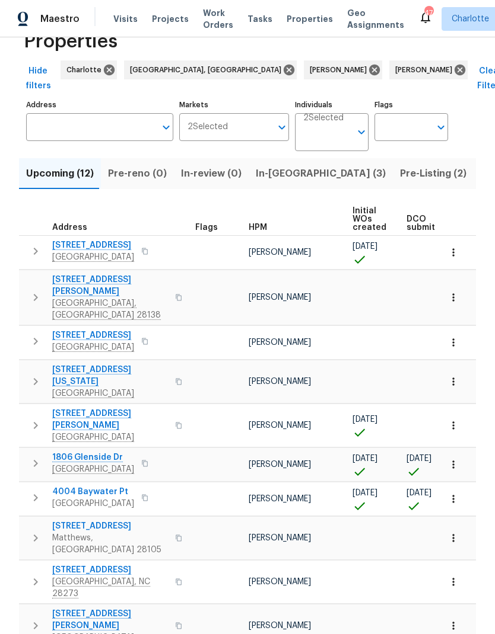
click at [15, 391] on div "Properties Hide filters Charlotte Greensboro, NC Chip Hunter Ryan Craven Clear …" at bounding box center [247, 389] width 495 height 771
click at [73, 452] on span "1806 Glenside Dr" at bounding box center [93, 458] width 82 height 12
click at [368, 63] on icon at bounding box center [374, 69] width 13 height 13
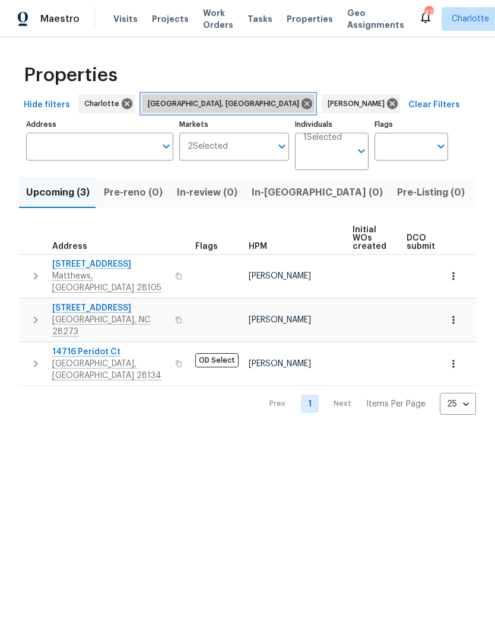
click at [300, 109] on icon at bounding box center [306, 103] width 13 height 13
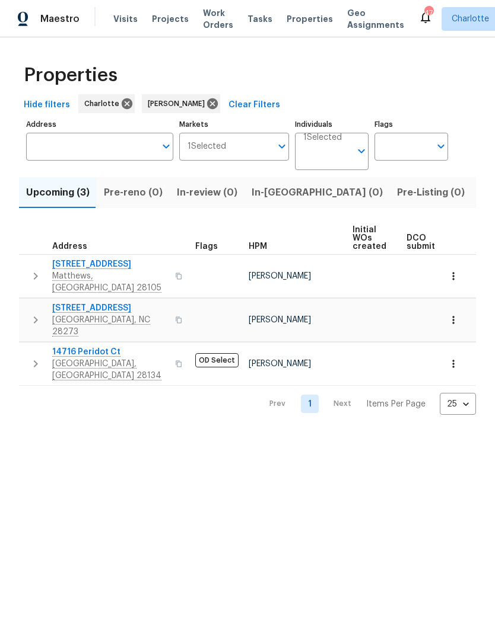
click at [382, 434] on html "Maestro Visits Projects Work Orders Tasks Properties Geo Assignments 47 Charlot…" at bounding box center [247, 217] width 495 height 434
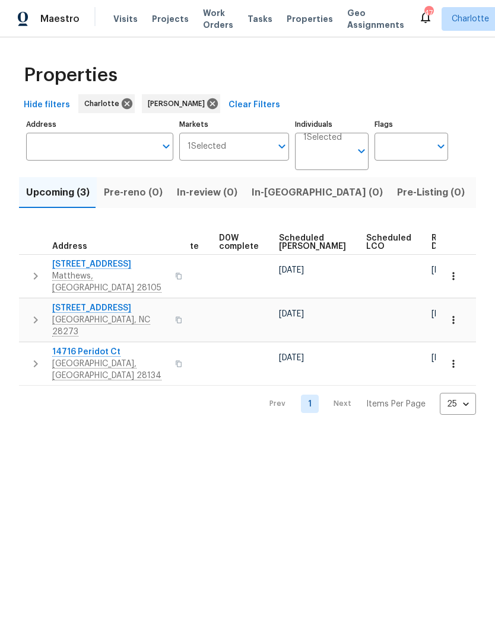
scroll to position [0, 310]
click at [432, 243] on span "Ready Date" at bounding box center [445, 242] width 26 height 17
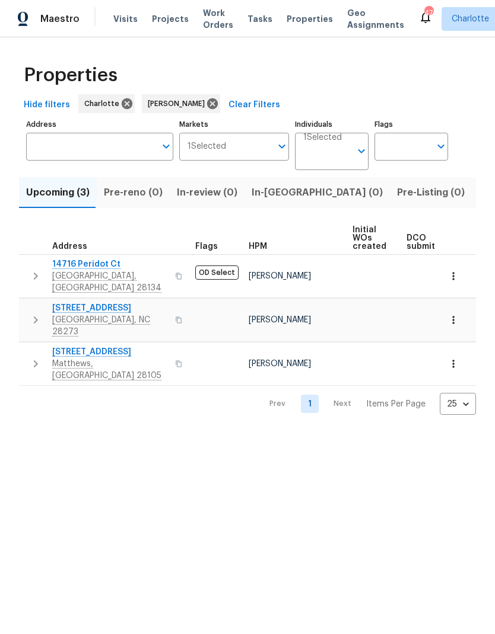
click at [42, 413] on html "Maestro Visits Projects Work Orders Tasks Properties Geo Assignments 47 Charlot…" at bounding box center [247, 217] width 495 height 434
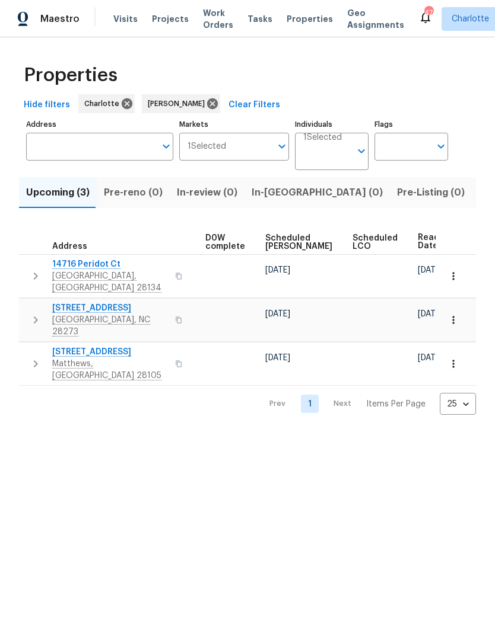
scroll to position [0, 324]
click at [419, 434] on html "Maestro Visits Projects Work Orders Tasks Properties Geo Assignments 47 Charlot…" at bounding box center [247, 217] width 495 height 434
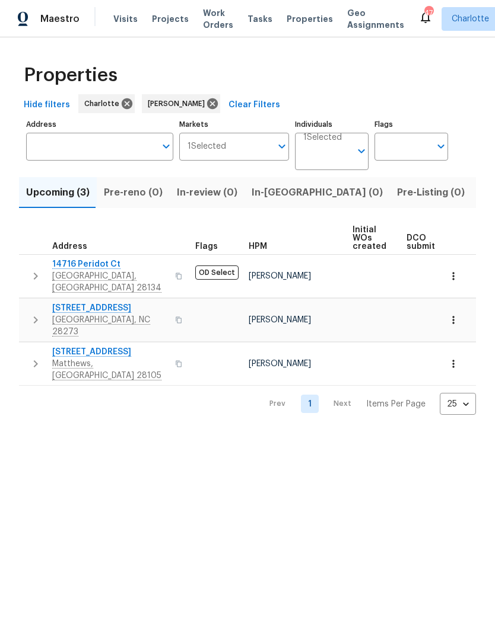
scroll to position [0, 0]
click at [409, 434] on html "Maestro Visits Projects Work Orders Tasks Properties Geo Assignments 47 Charlot…" at bounding box center [247, 217] width 495 height 434
click at [479, 189] on span "Listed (21)" at bounding box center [503, 192] width 49 height 17
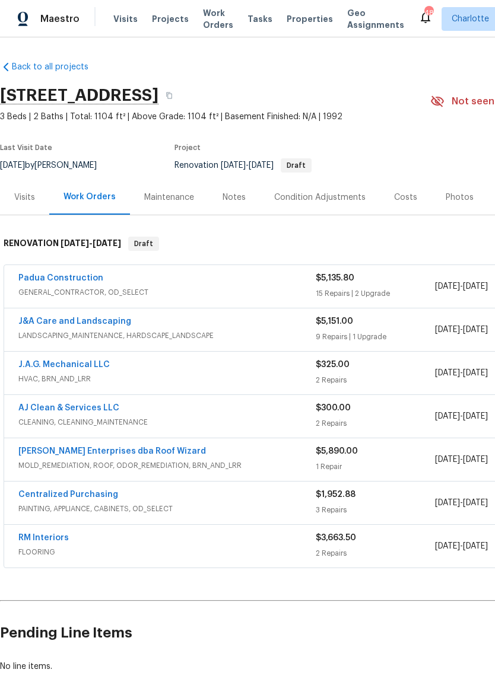
click at [30, 368] on link "J.A.G. Mechanical LLC" at bounding box center [63, 365] width 91 height 8
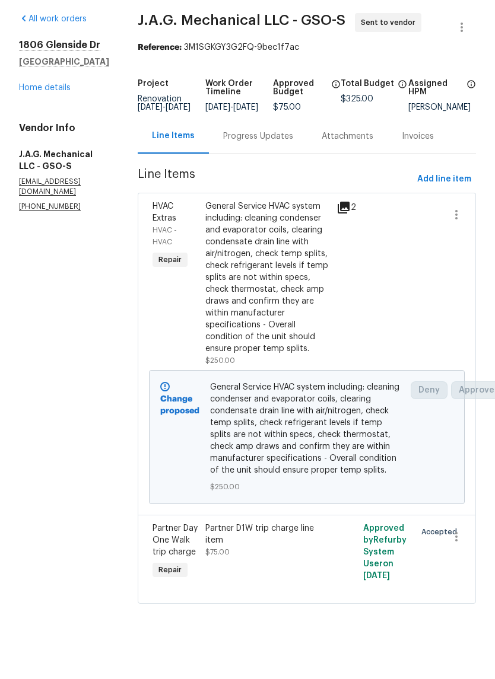
scroll to position [10, 0]
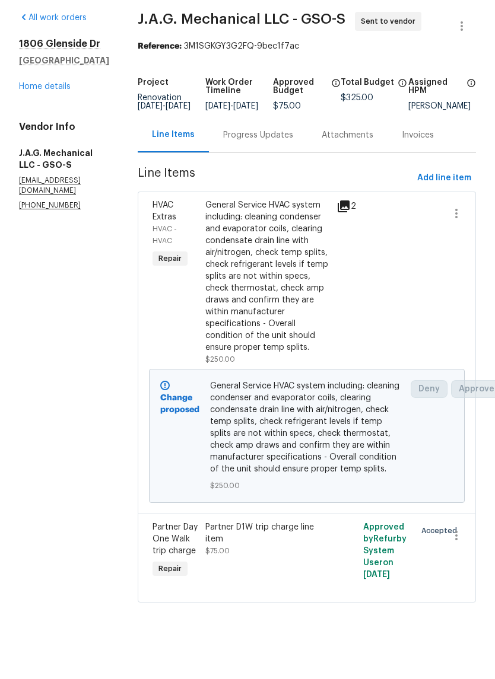
click at [30, 404] on section "All work orders 1806 Glenside Dr Greensboro, NC 27405 Home details Vendor Info …" at bounding box center [64, 358] width 90 height 605
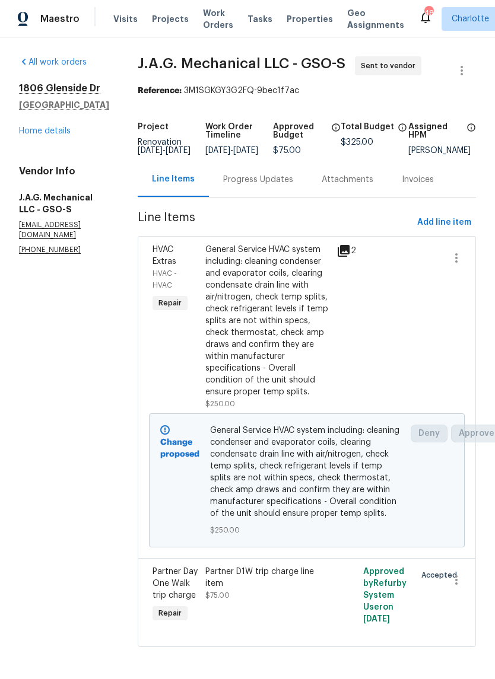
click at [348, 253] on icon at bounding box center [343, 251] width 12 height 12
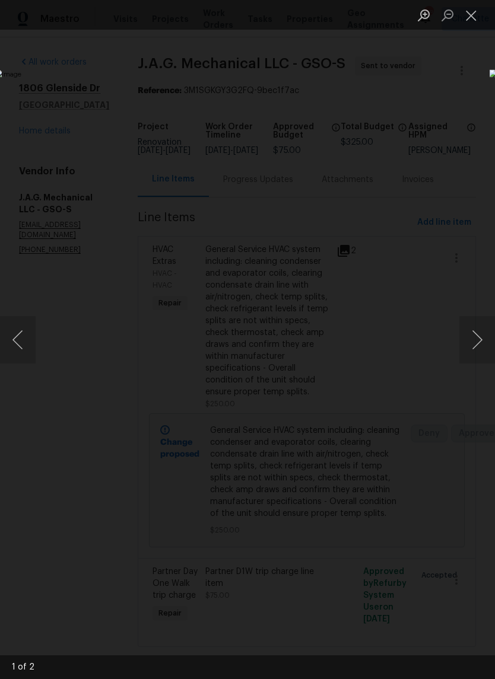
click at [481, 351] on button "Next image" at bounding box center [477, 339] width 36 height 47
click at [476, 348] on button "Next image" at bounding box center [477, 339] width 36 height 47
click at [467, 22] on button "Close lightbox" at bounding box center [471, 15] width 24 height 21
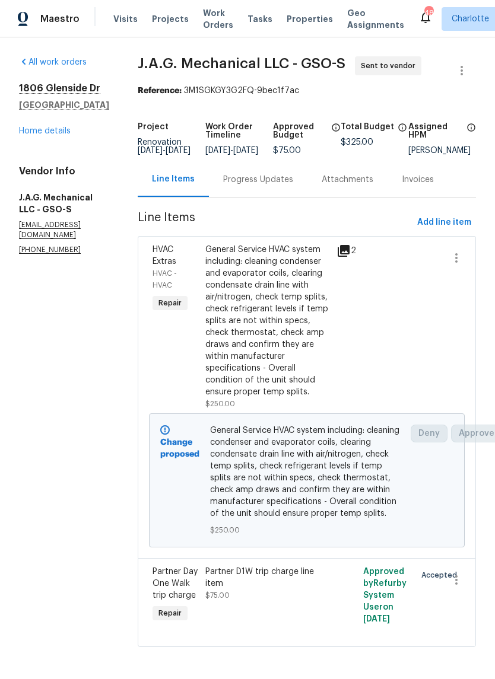
click at [28, 135] on link "Home details" at bounding box center [45, 131] width 52 height 8
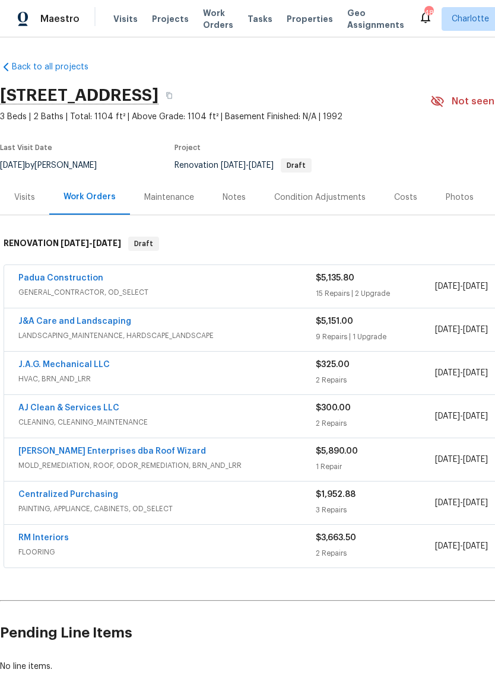
click at [34, 454] on link "Nordman Enterprises dba Roof Wizard" at bounding box center [111, 451] width 187 height 8
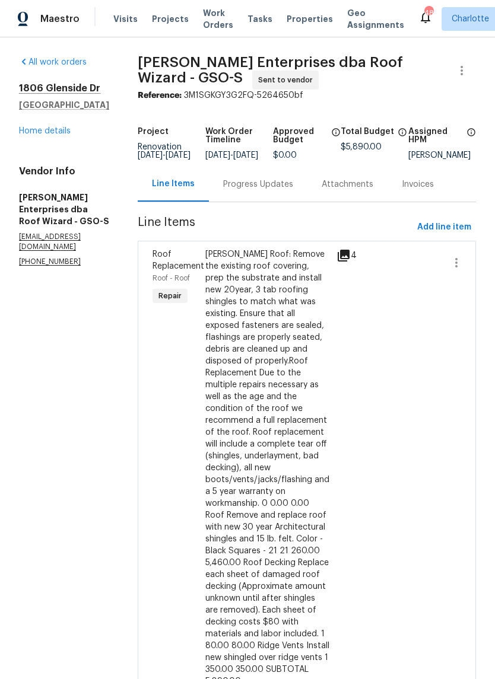
click at [345, 262] on icon at bounding box center [343, 256] width 12 height 12
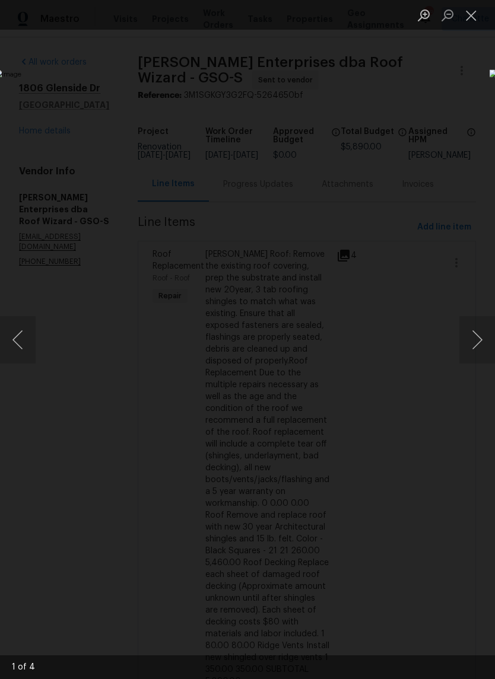
click at [486, 337] on button "Next image" at bounding box center [477, 339] width 36 height 47
click at [474, 344] on button "Next image" at bounding box center [477, 339] width 36 height 47
click at [479, 351] on button "Next image" at bounding box center [477, 339] width 36 height 47
click at [479, 350] on button "Next image" at bounding box center [477, 339] width 36 height 47
click at [472, 24] on button "Close lightbox" at bounding box center [471, 15] width 24 height 21
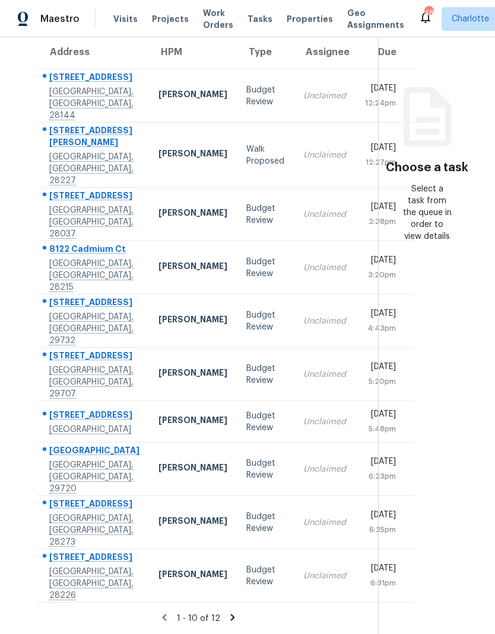
scroll to position [47, 0]
click at [13, 370] on div "Tasks 12 Results Date Range Open Budget Review + 7 Assignee ​ Create a Task Add…" at bounding box center [247, 283] width 495 height 703
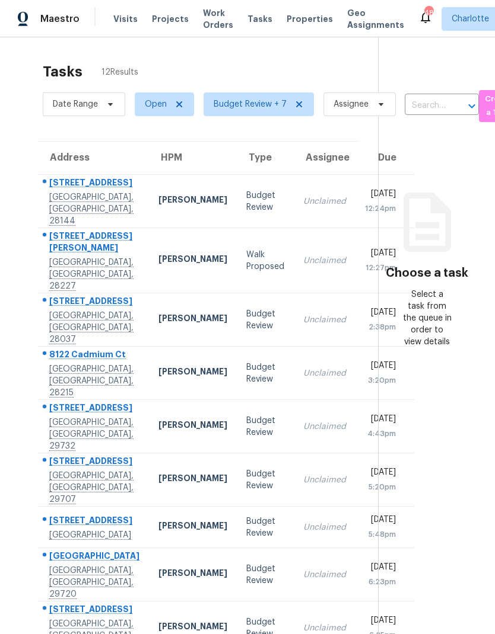
scroll to position [0, 0]
